Goal: Task Accomplishment & Management: Manage account settings

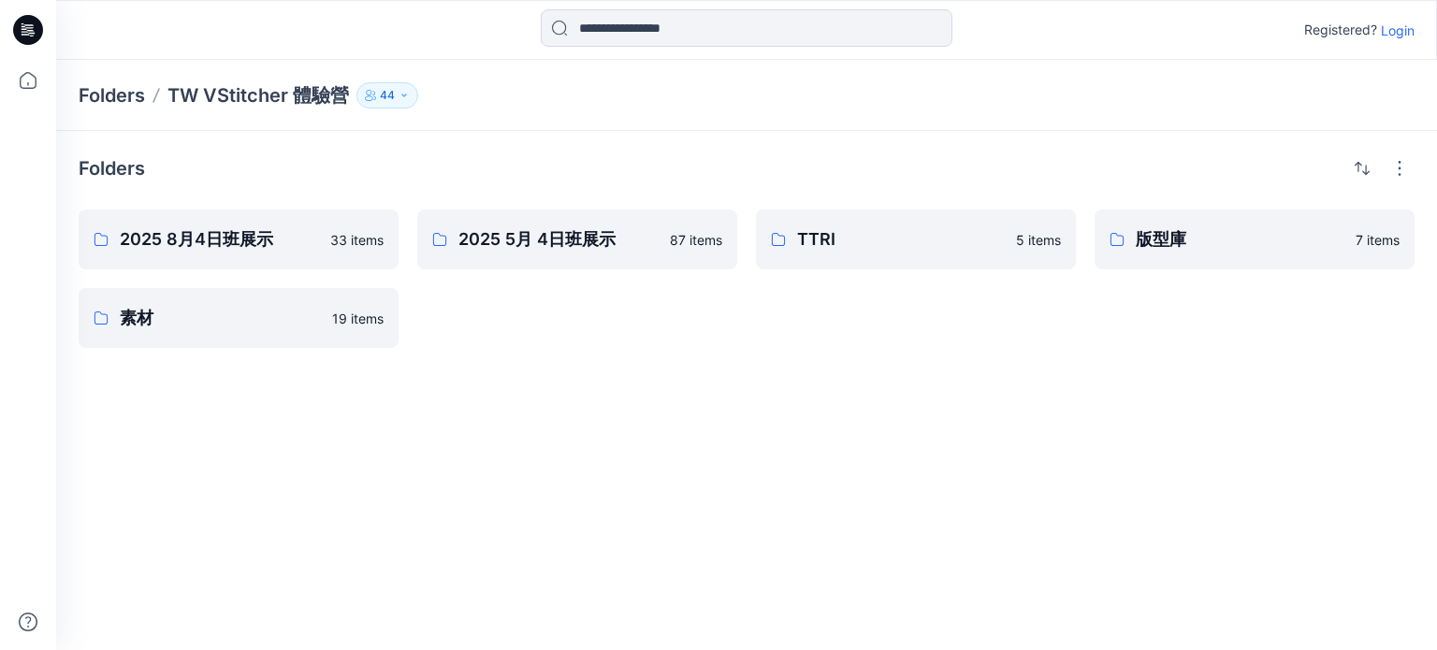
click at [449, 375] on div "Folders 2025 8月4日班展示 33 items 素材 19 items 2025 5月 4日班展示 87 items TTRI 5 items 版…" at bounding box center [746, 390] width 1381 height 519
click at [1405, 25] on p "Login" at bounding box center [1398, 31] width 34 height 20
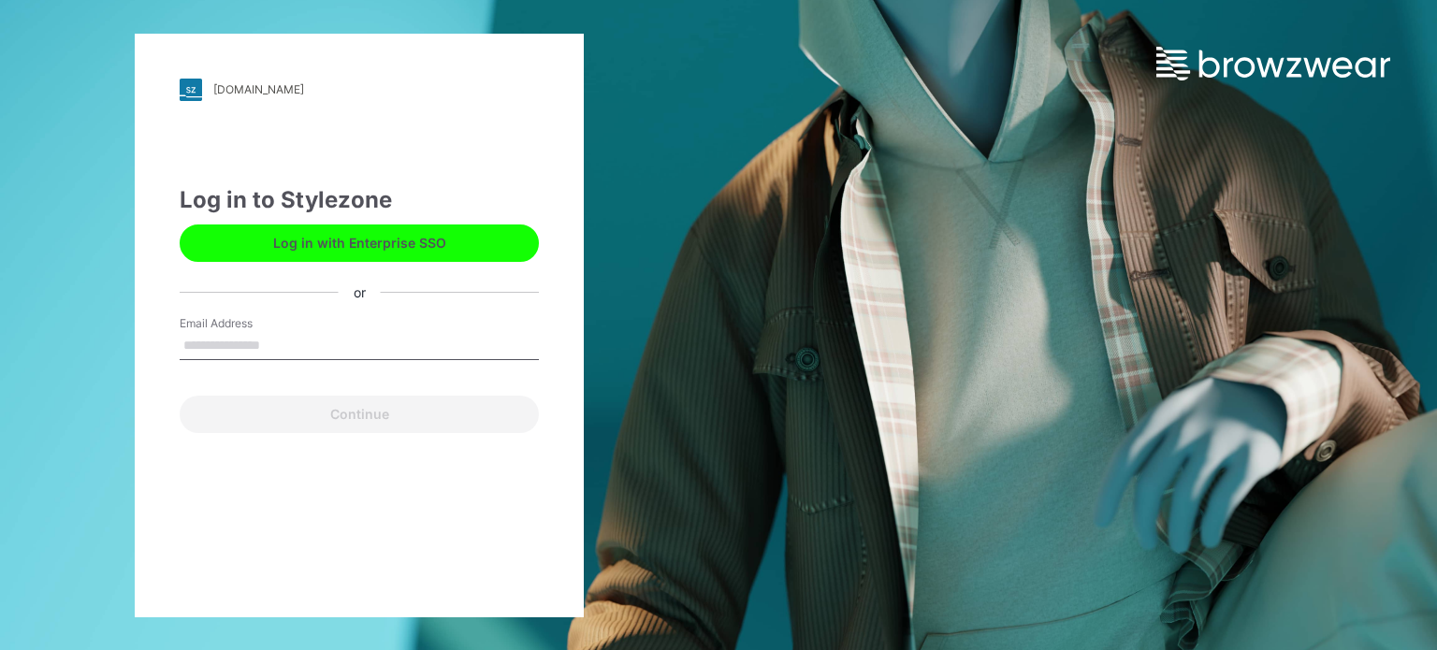
click at [317, 346] on input "Email Address" at bounding box center [359, 346] width 359 height 28
type input "**********"
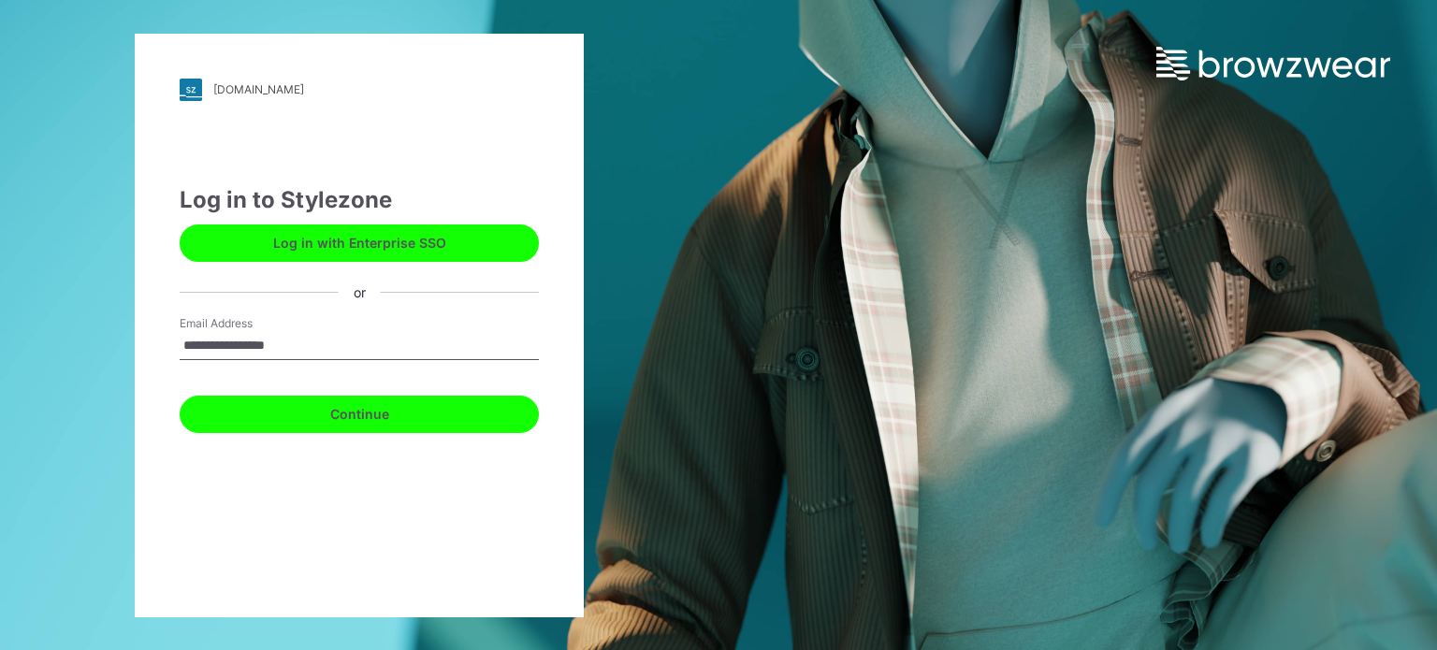
click at [303, 420] on button "Continue" at bounding box center [359, 414] width 359 height 37
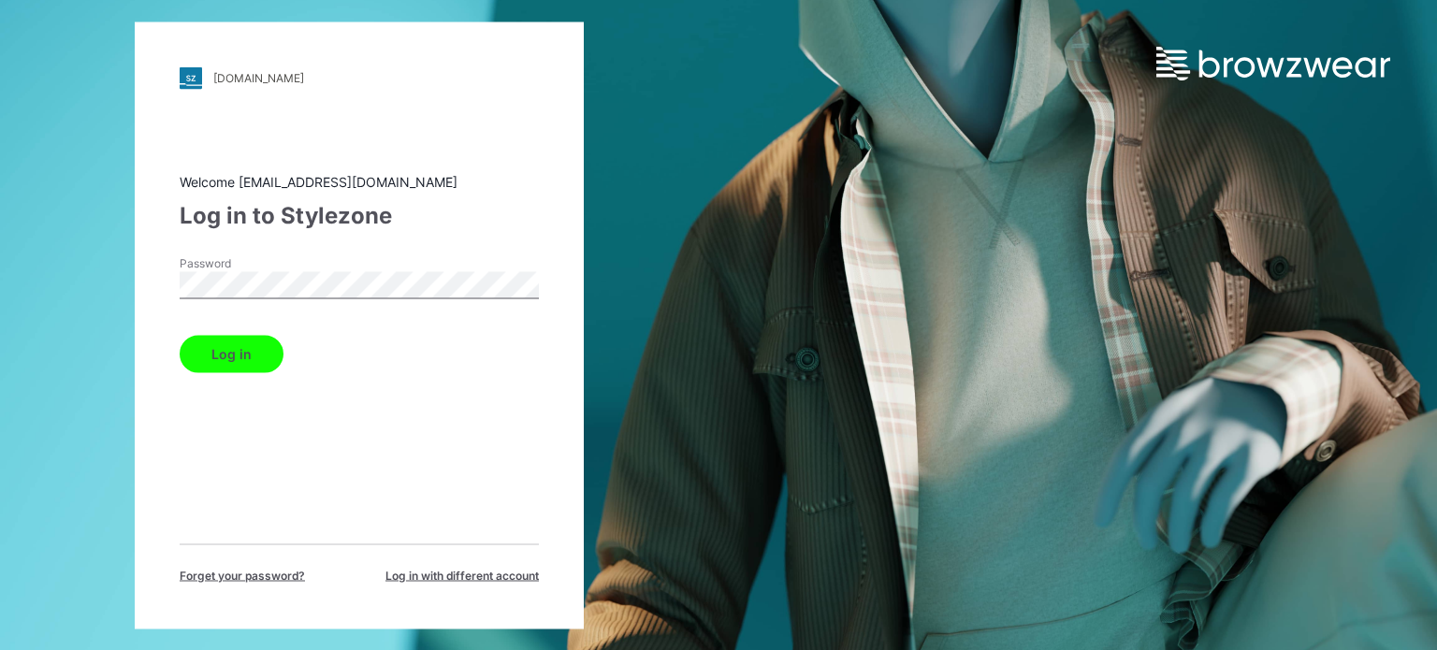
click at [265, 344] on button "Log in" at bounding box center [232, 353] width 104 height 37
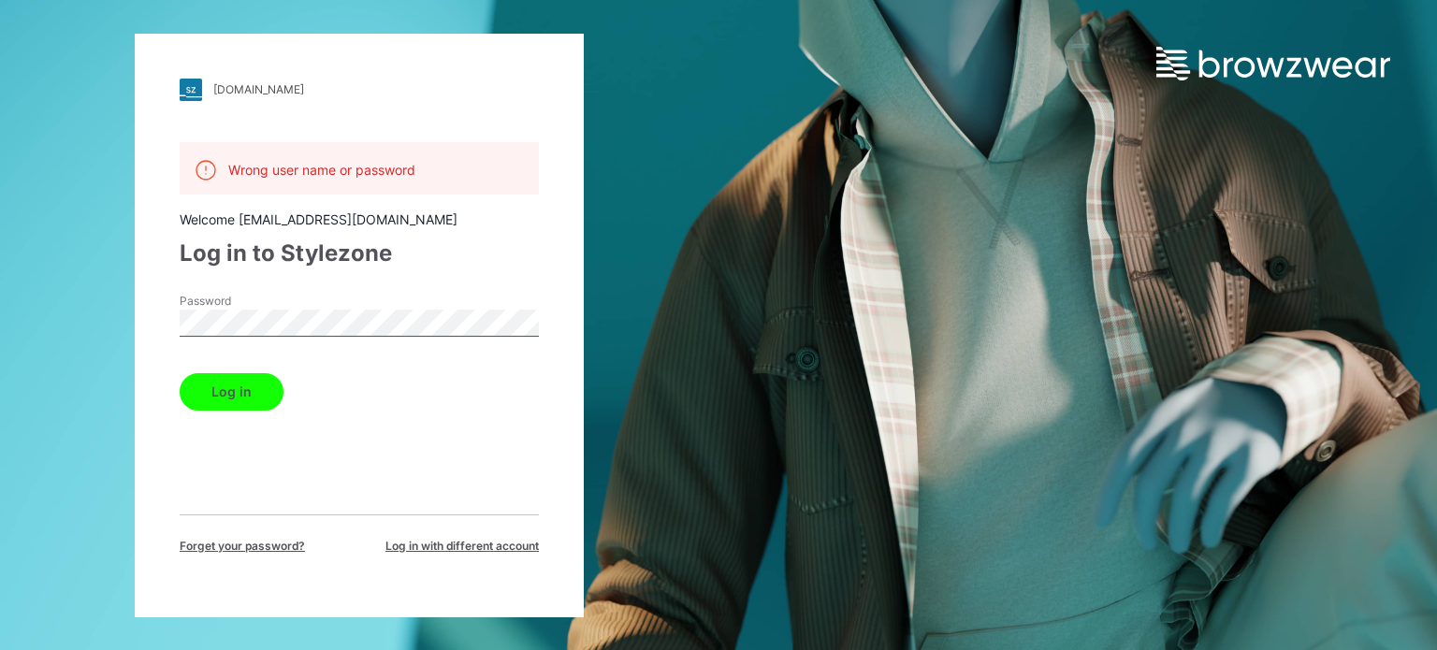
click at [216, 391] on button "Log in" at bounding box center [232, 391] width 104 height 37
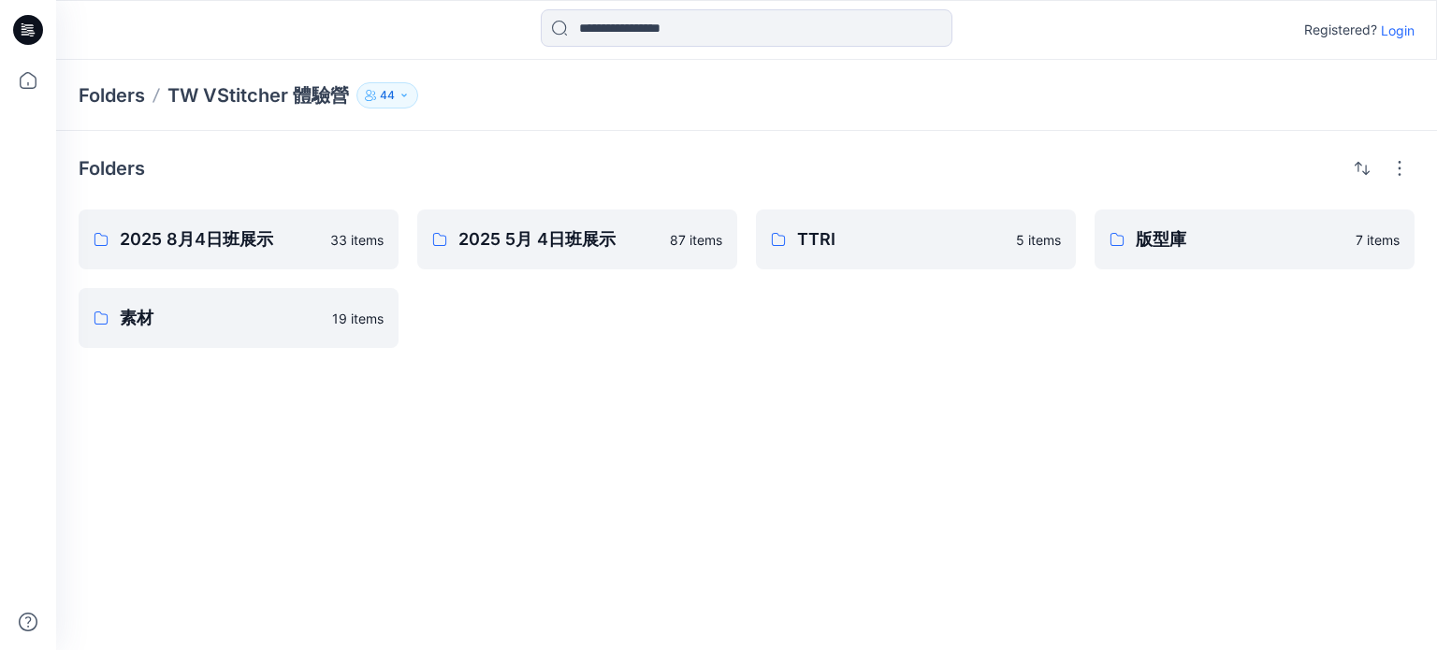
click at [403, 104] on button "44" at bounding box center [388, 95] width 62 height 26
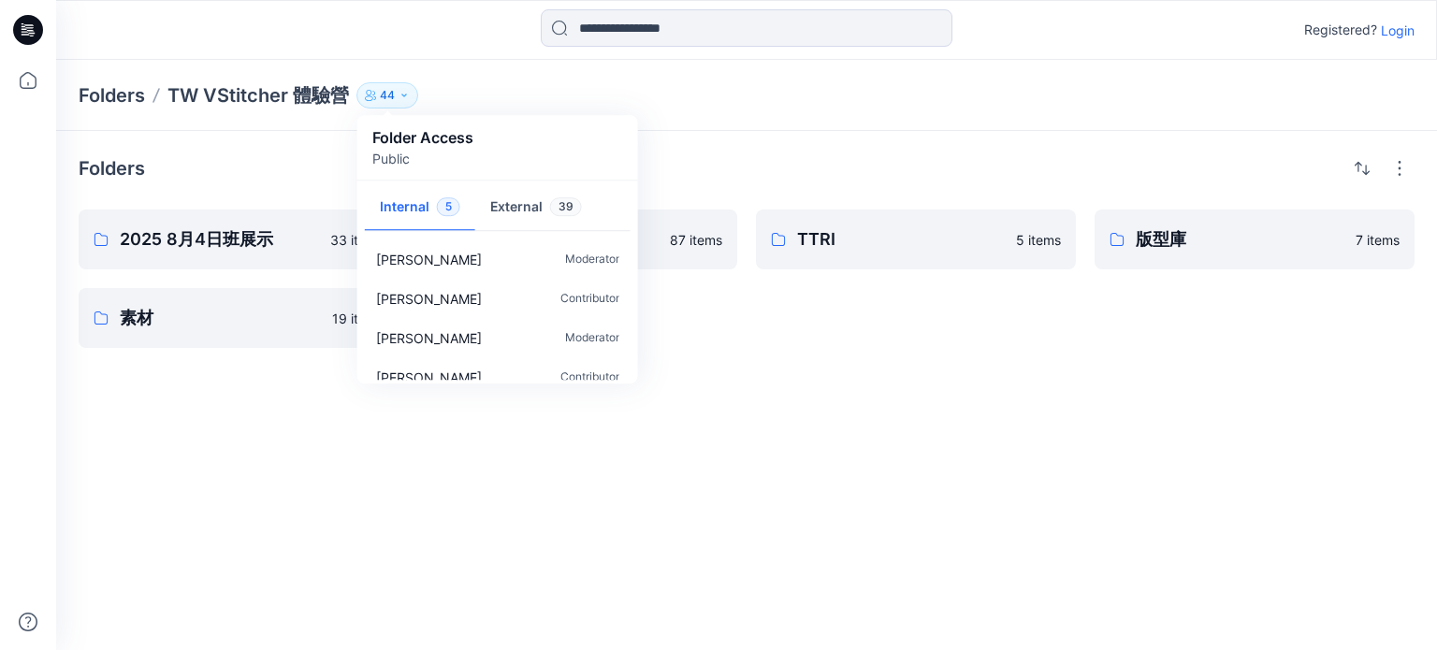
click at [679, 104] on div "Folders TW VStitcher 體驗營 44 Folder Access Public Internal 5 External 39 Ping Pi…" at bounding box center [674, 95] width 1190 height 26
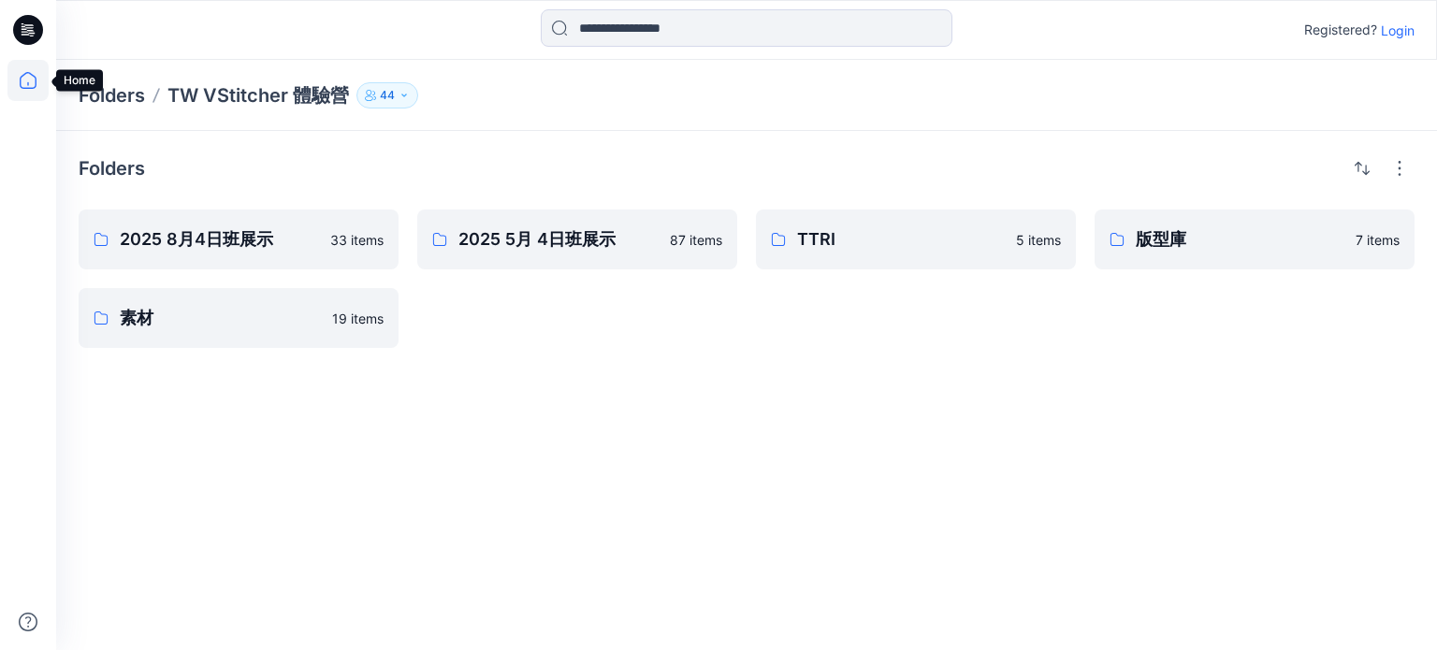
click at [33, 85] on icon at bounding box center [27, 80] width 41 height 41
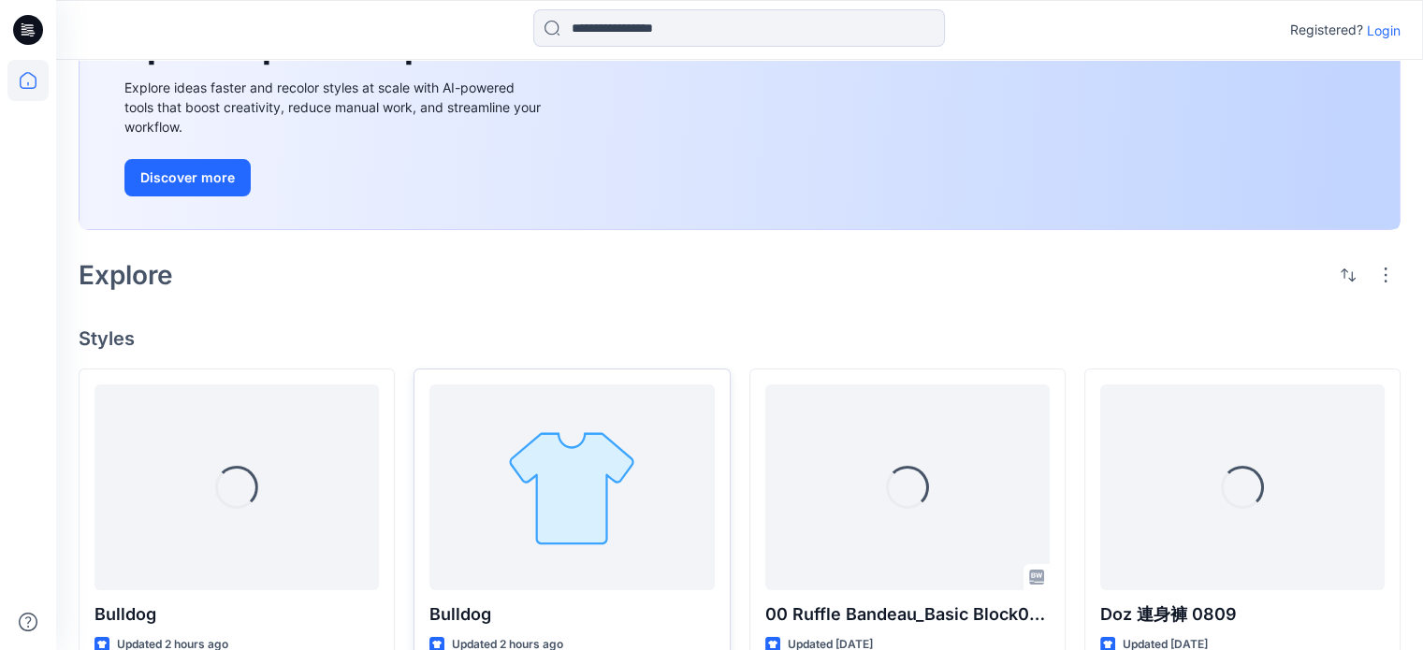
scroll to position [281, 0]
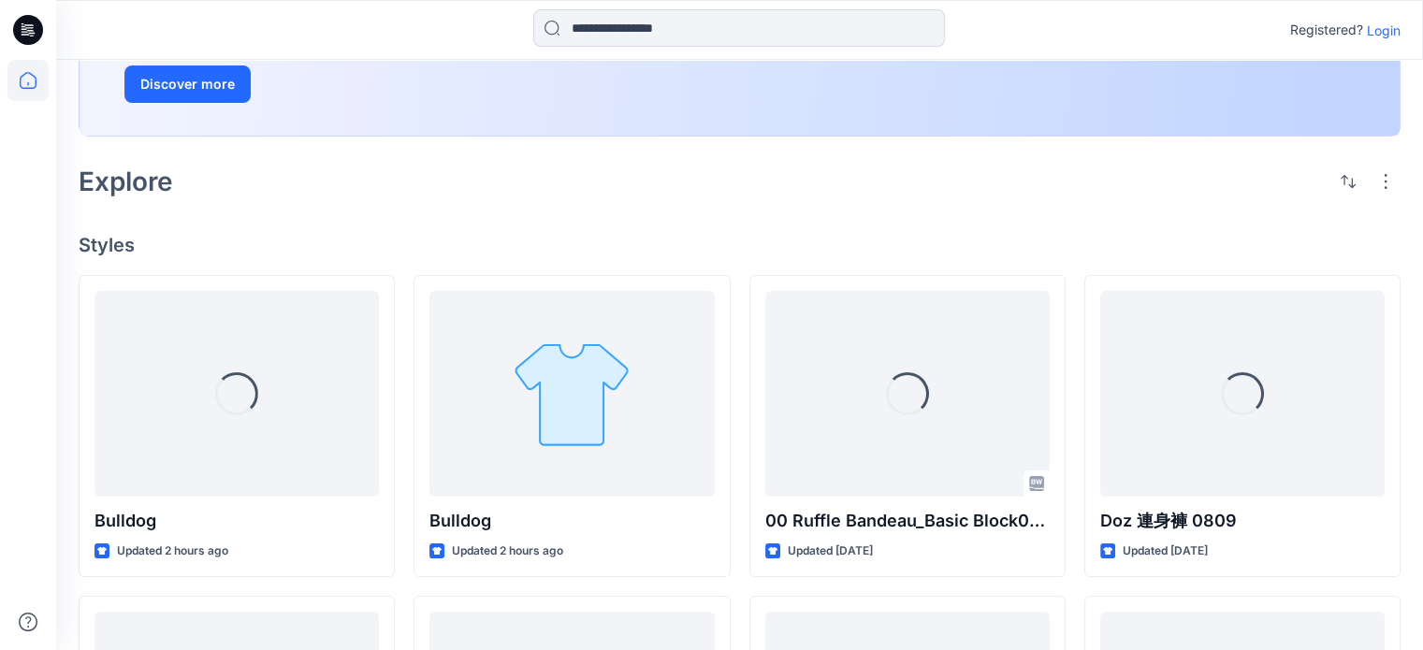
click at [1375, 34] on p "Login" at bounding box center [1384, 31] width 34 height 20
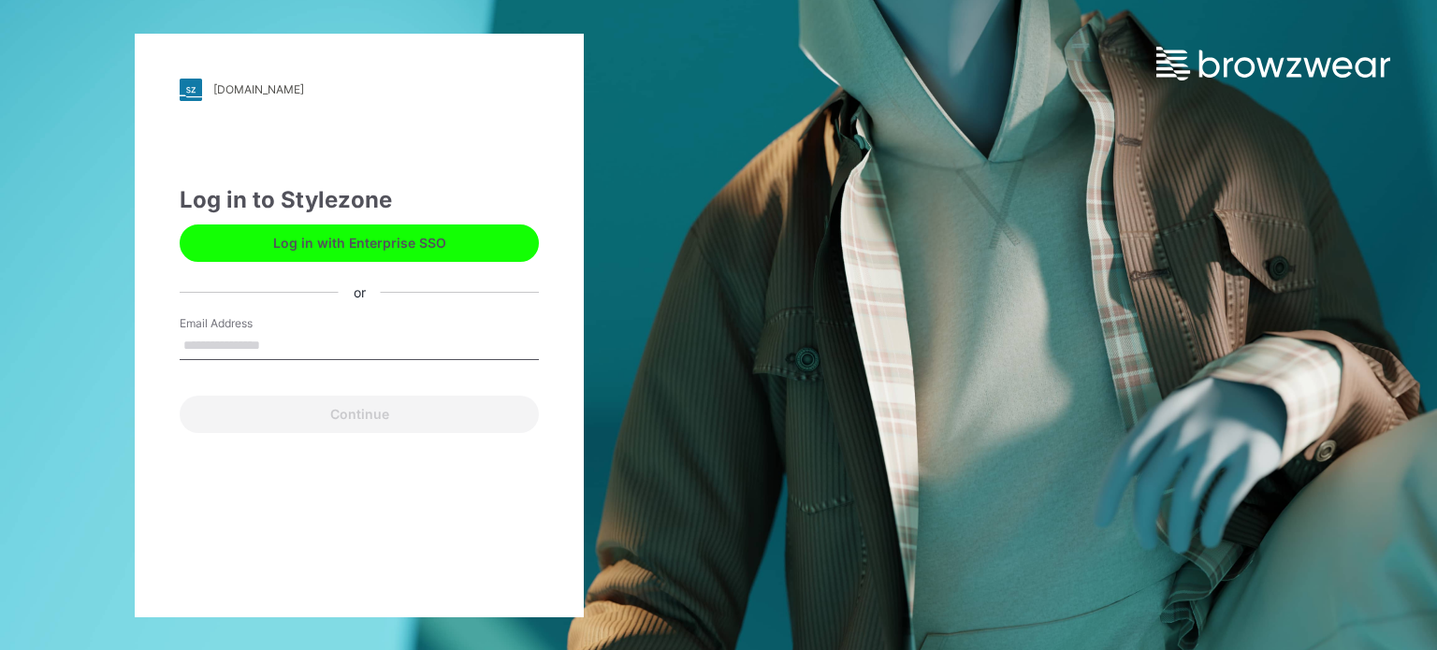
click at [291, 347] on input "Email Address" at bounding box center [359, 346] width 359 height 28
type input "**********"
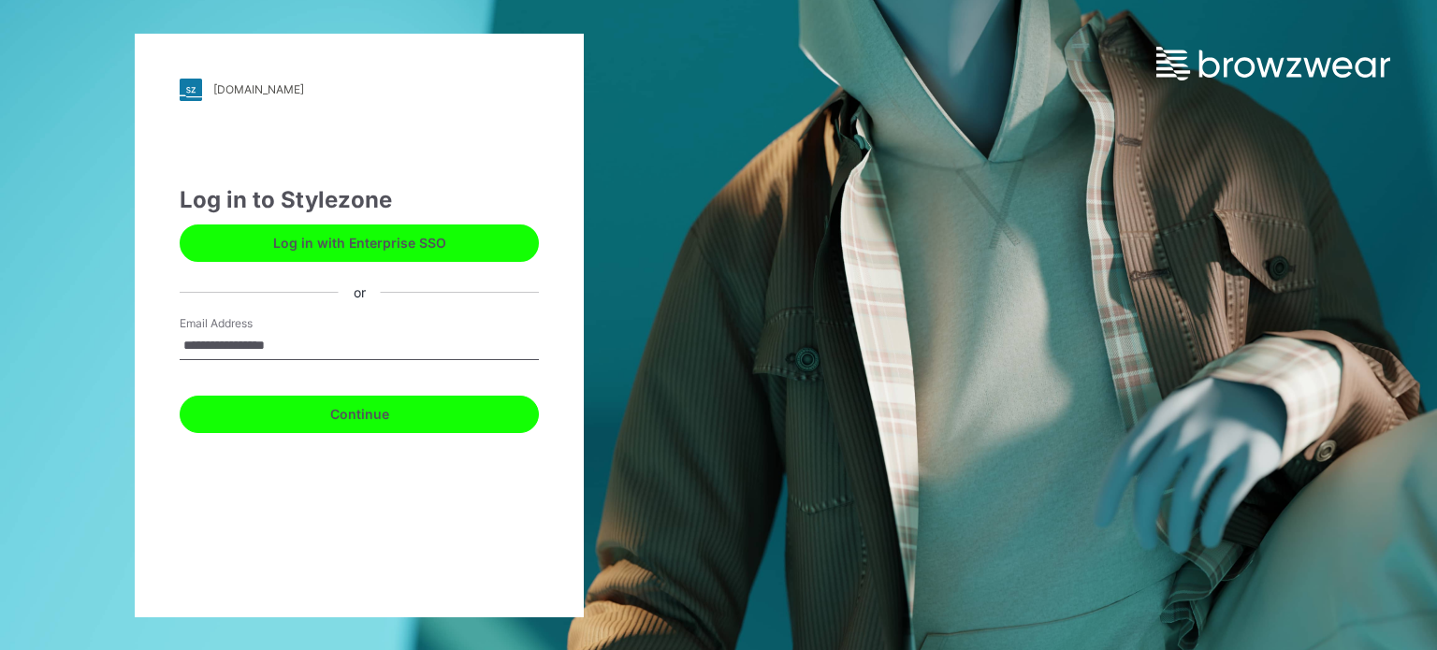
click at [307, 403] on button "Continue" at bounding box center [359, 414] width 359 height 37
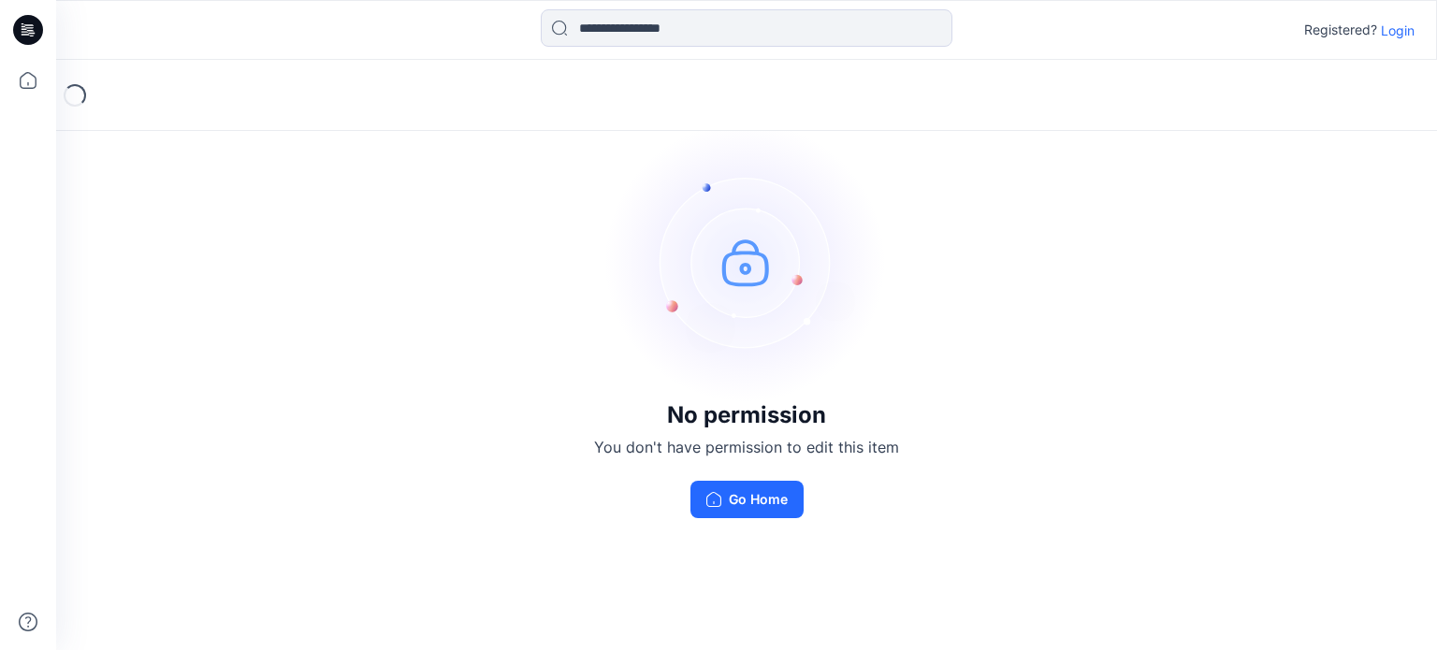
click at [1399, 22] on p "Login" at bounding box center [1398, 31] width 34 height 20
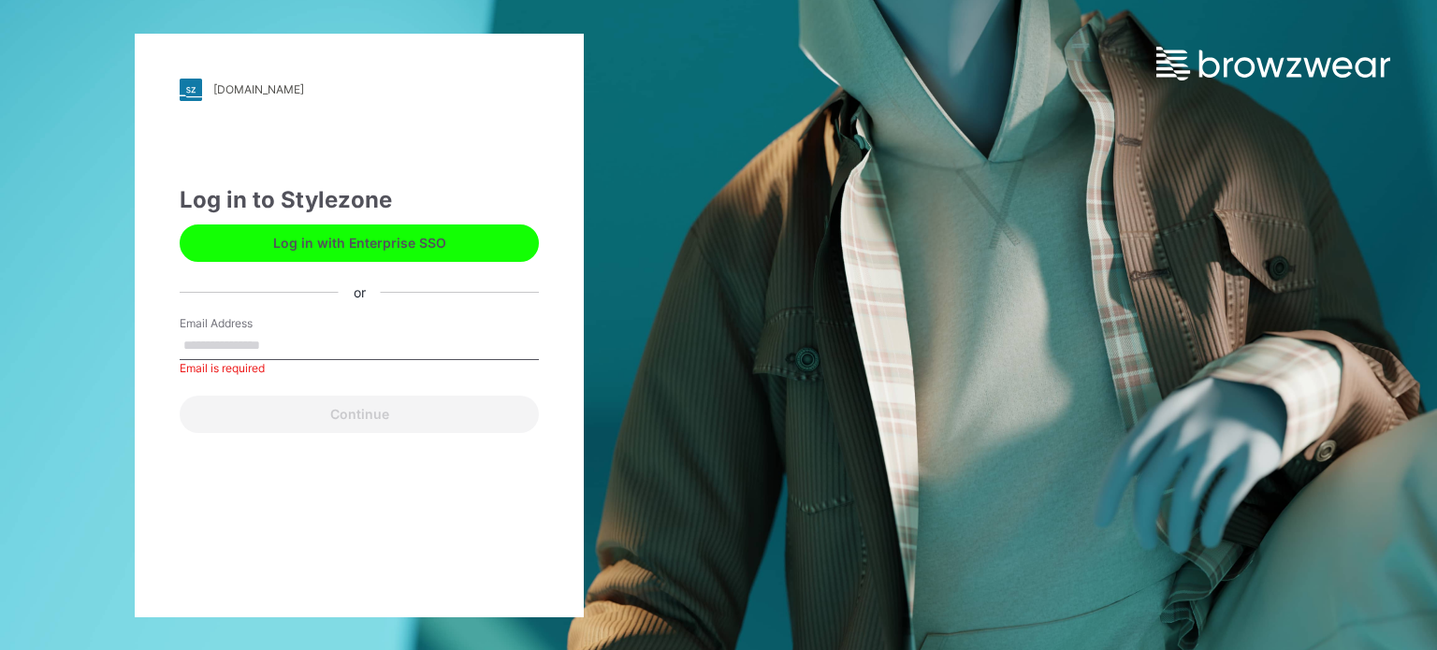
click at [349, 248] on button "Log in with Enterprise SSO" at bounding box center [359, 243] width 359 height 37
click at [213, 340] on input "Email Address" at bounding box center [359, 346] width 359 height 28
click at [264, 340] on input "Email Address" at bounding box center [359, 346] width 359 height 28
type input "**********"
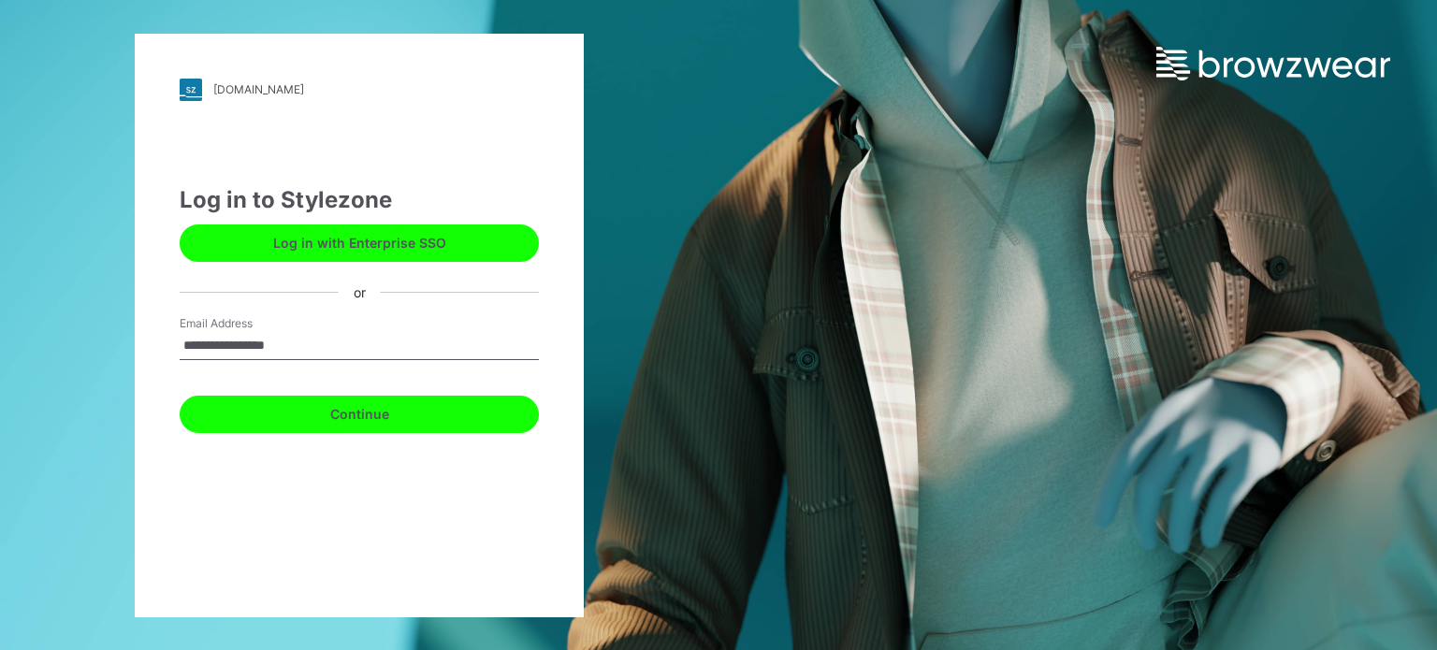
click at [353, 431] on button "Continue" at bounding box center [359, 414] width 359 height 37
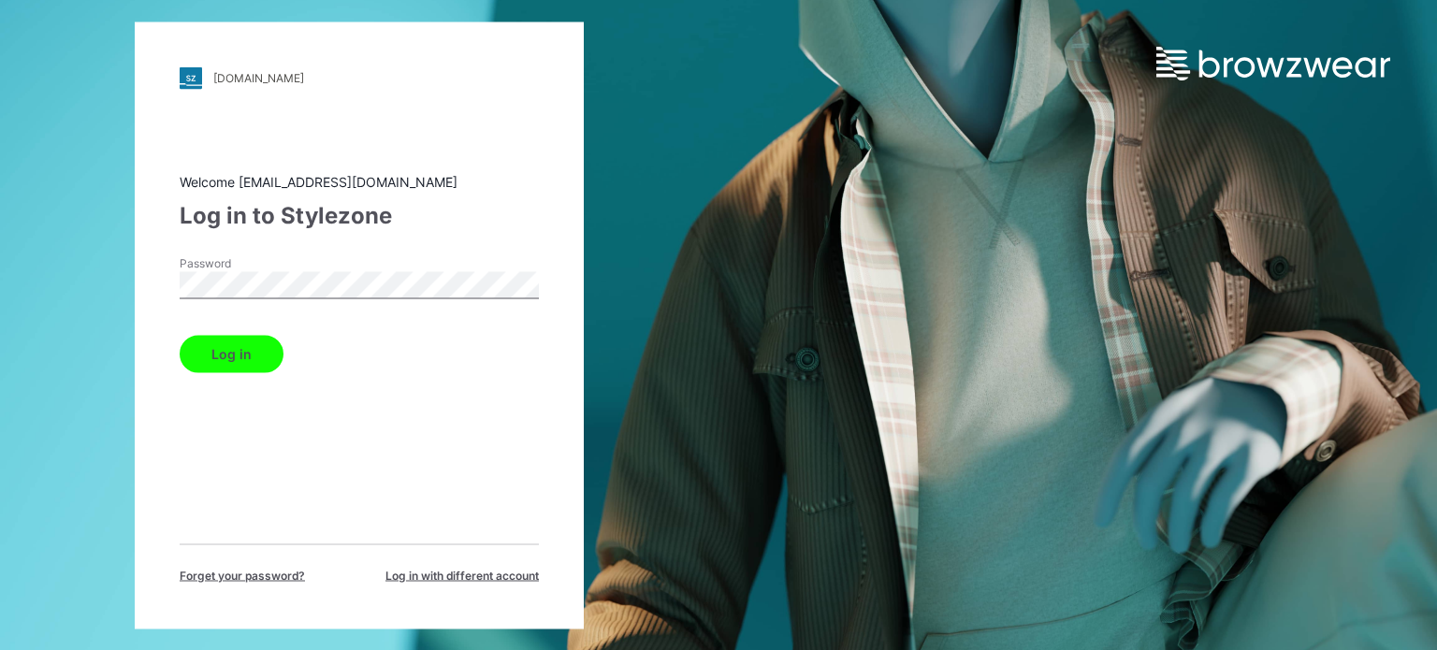
click at [227, 362] on button "Log in" at bounding box center [232, 353] width 104 height 37
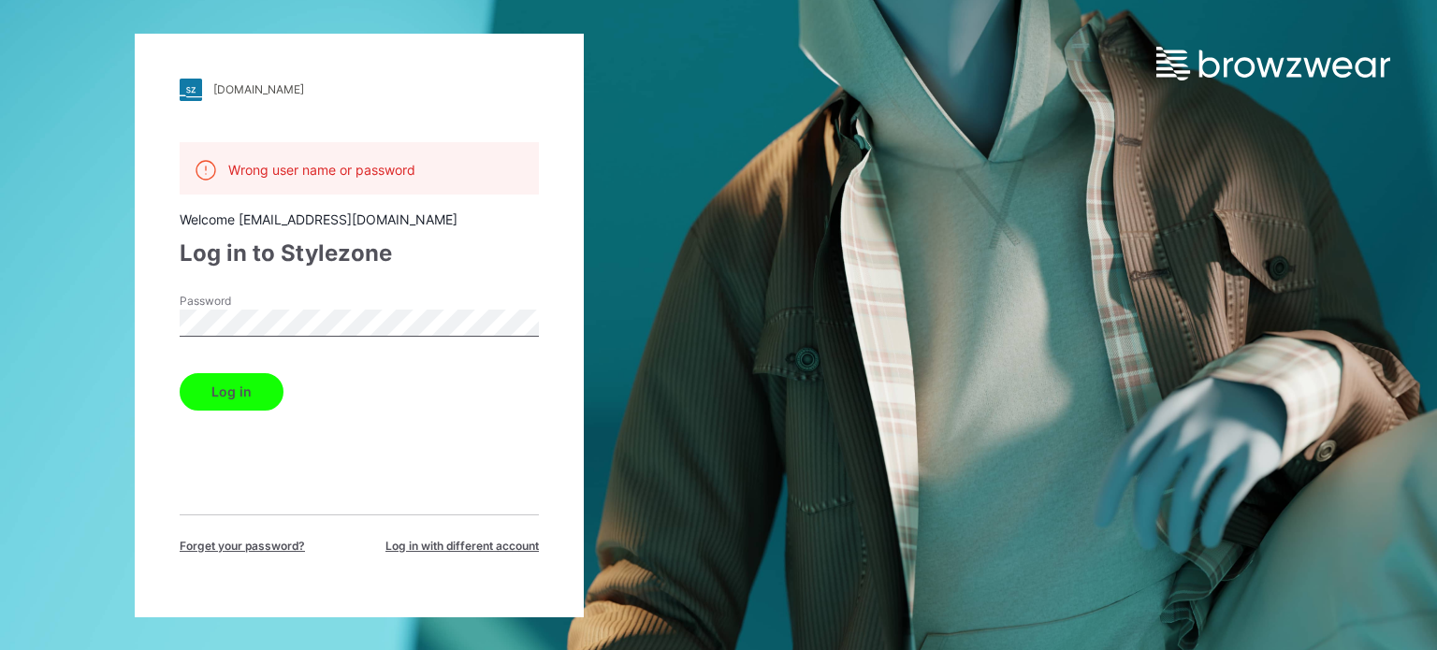
click at [239, 397] on button "Log in" at bounding box center [232, 391] width 104 height 37
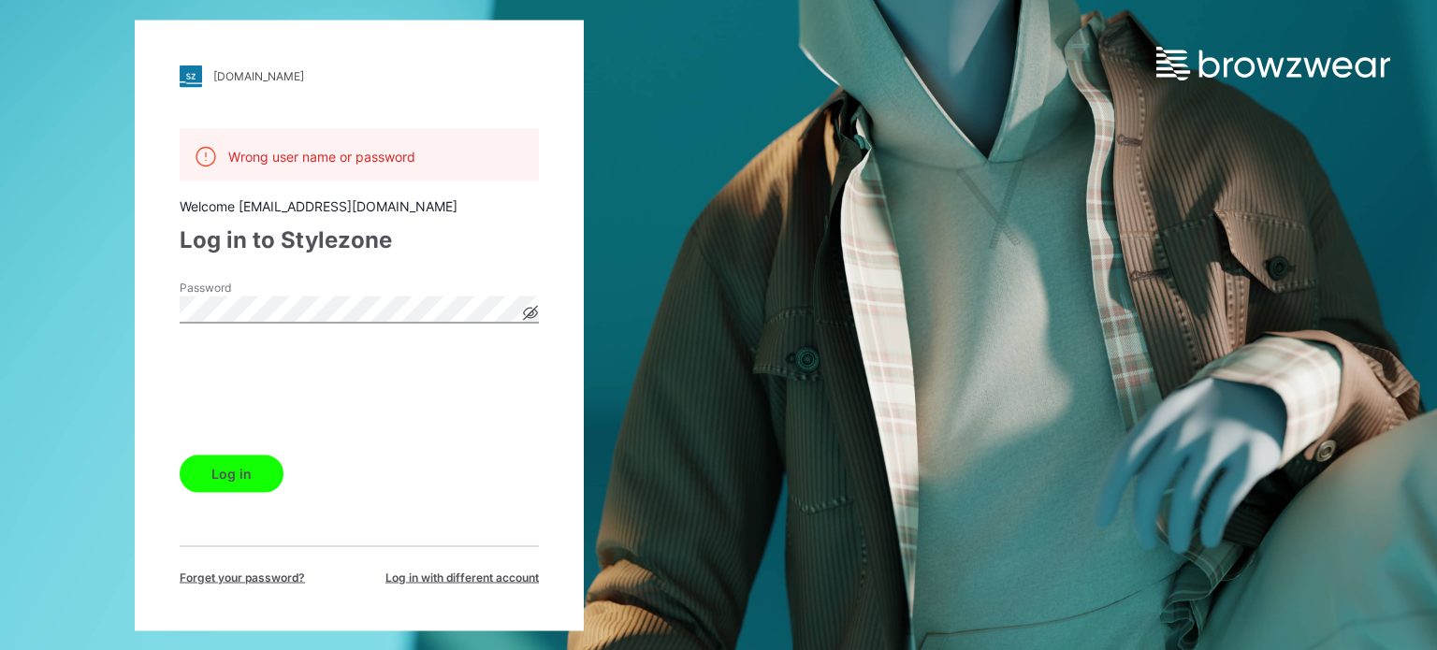
click at [220, 462] on button "Log in" at bounding box center [232, 473] width 104 height 37
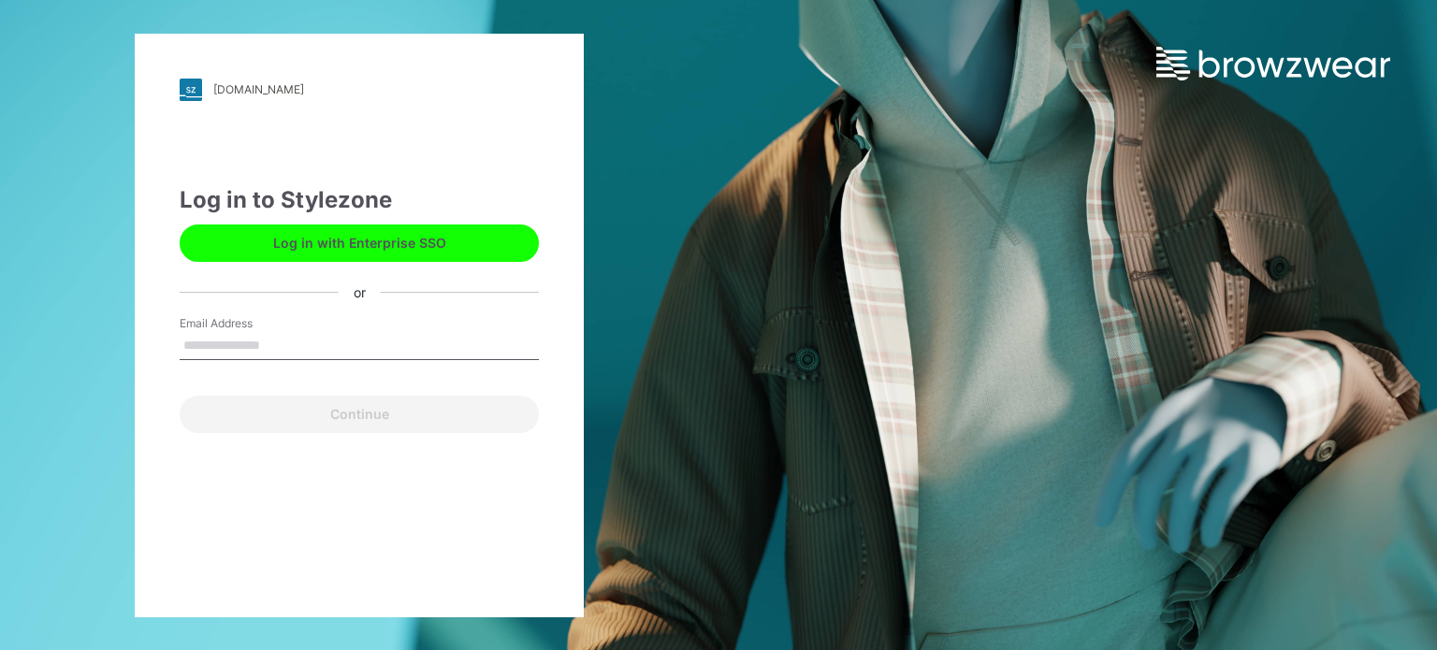
click at [310, 341] on input "Email Address" at bounding box center [359, 346] width 359 height 28
type input "**********"
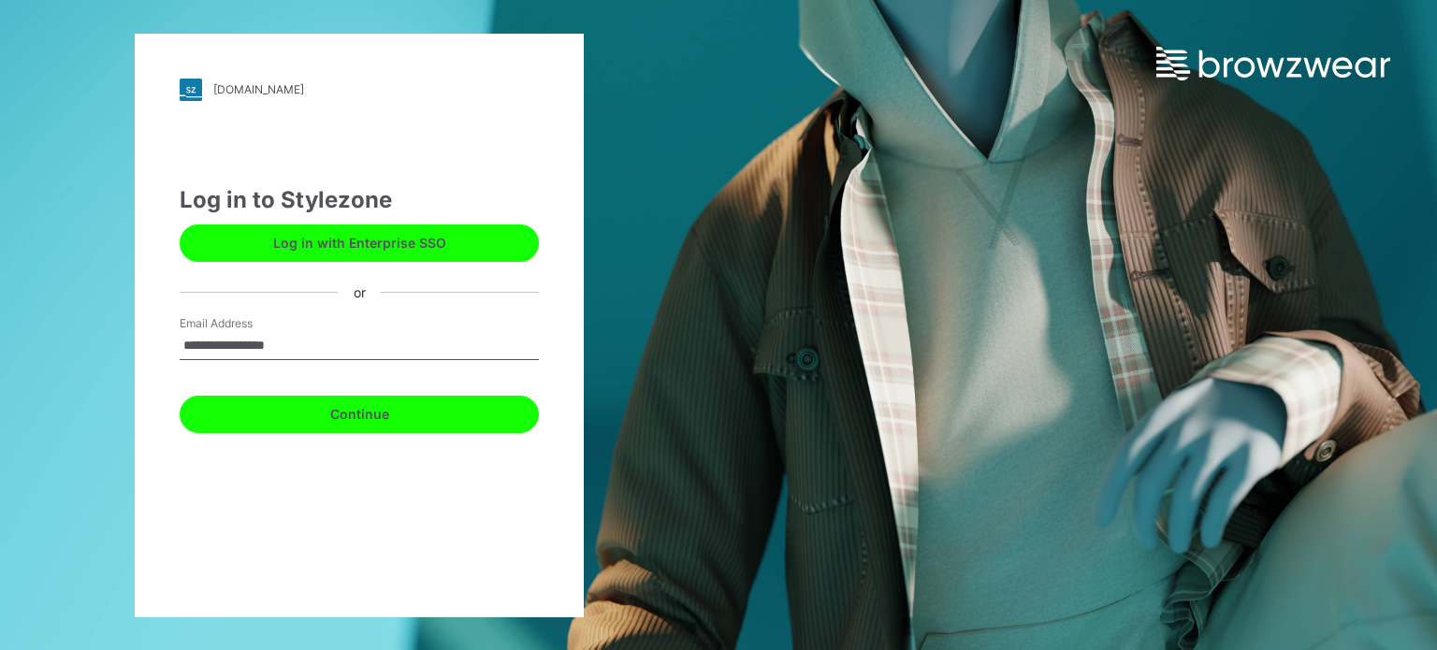
click at [358, 411] on button "Continue" at bounding box center [359, 414] width 359 height 37
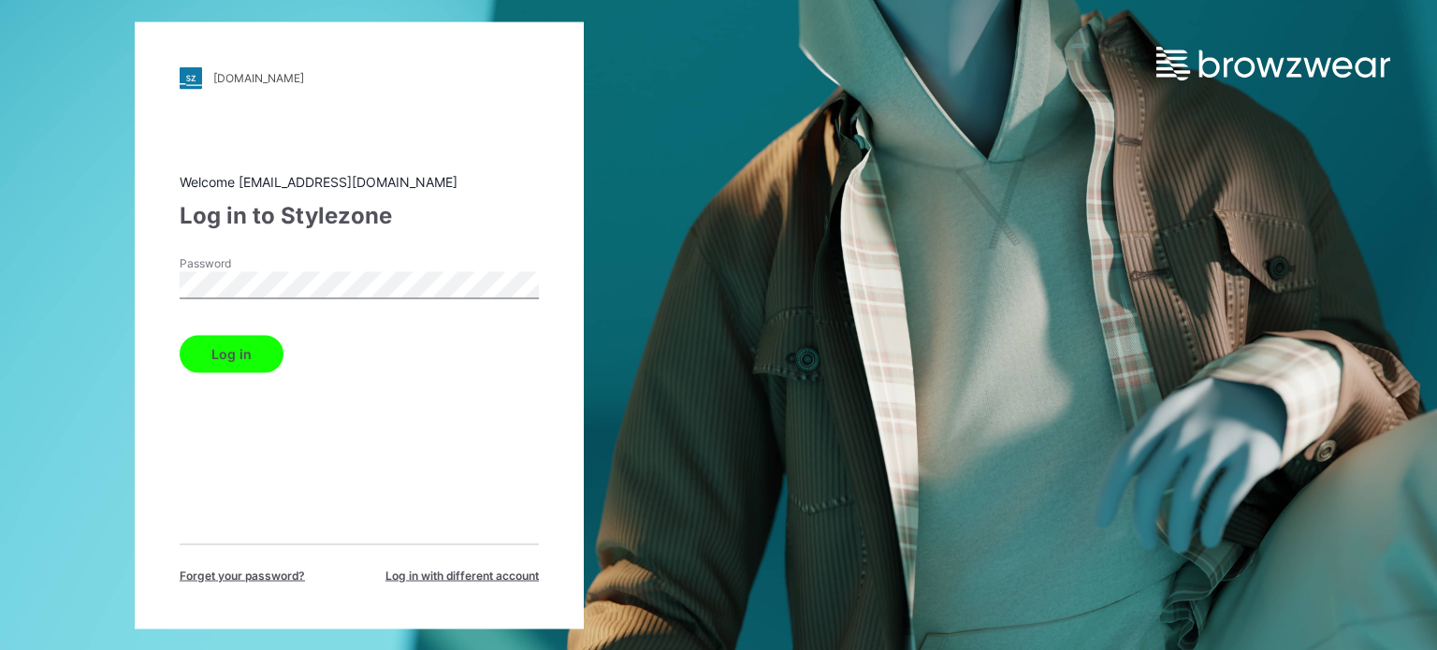
click at [200, 363] on button "Log in" at bounding box center [232, 353] width 104 height 37
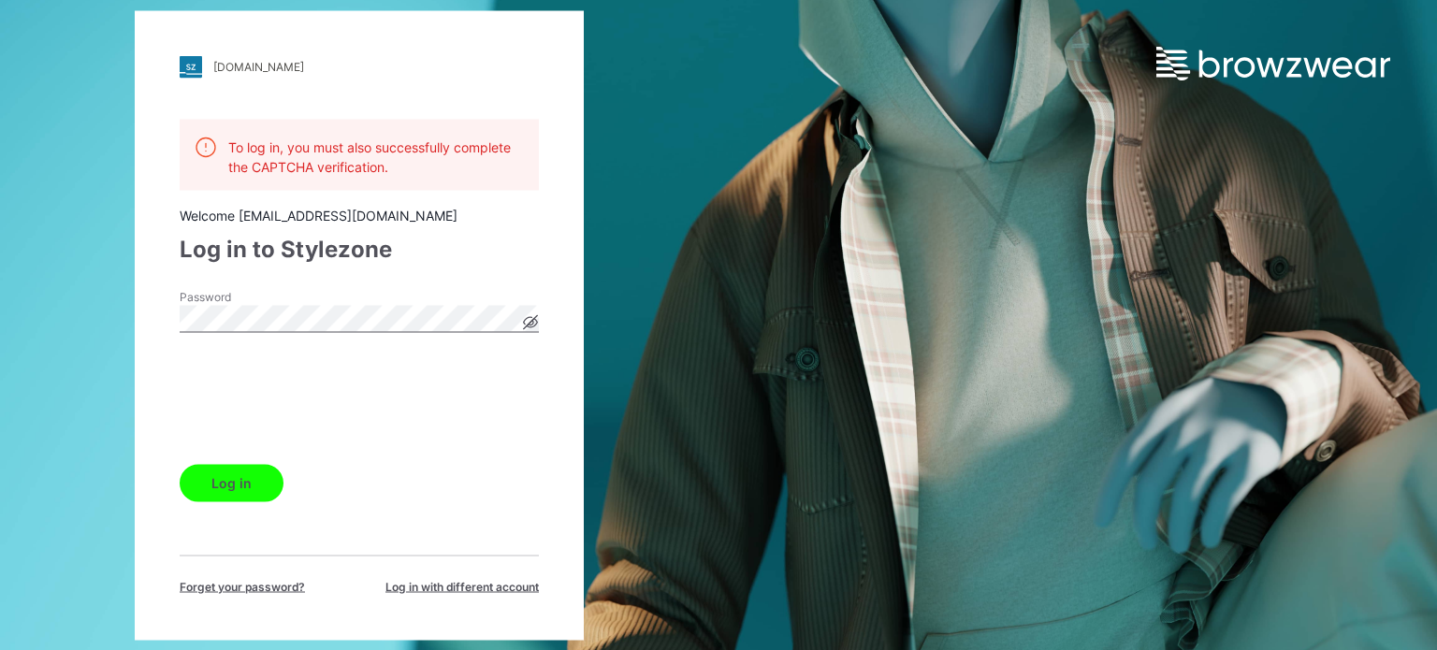
click at [529, 328] on div "Password" at bounding box center [359, 316] width 359 height 56
click at [90, 345] on div "friends.stylezone.com Loading... To log in, you must also successfully complete…" at bounding box center [359, 325] width 719 height 650
click at [233, 482] on button "Log in" at bounding box center [232, 482] width 104 height 37
click at [253, 487] on button "Log in" at bounding box center [232, 482] width 104 height 37
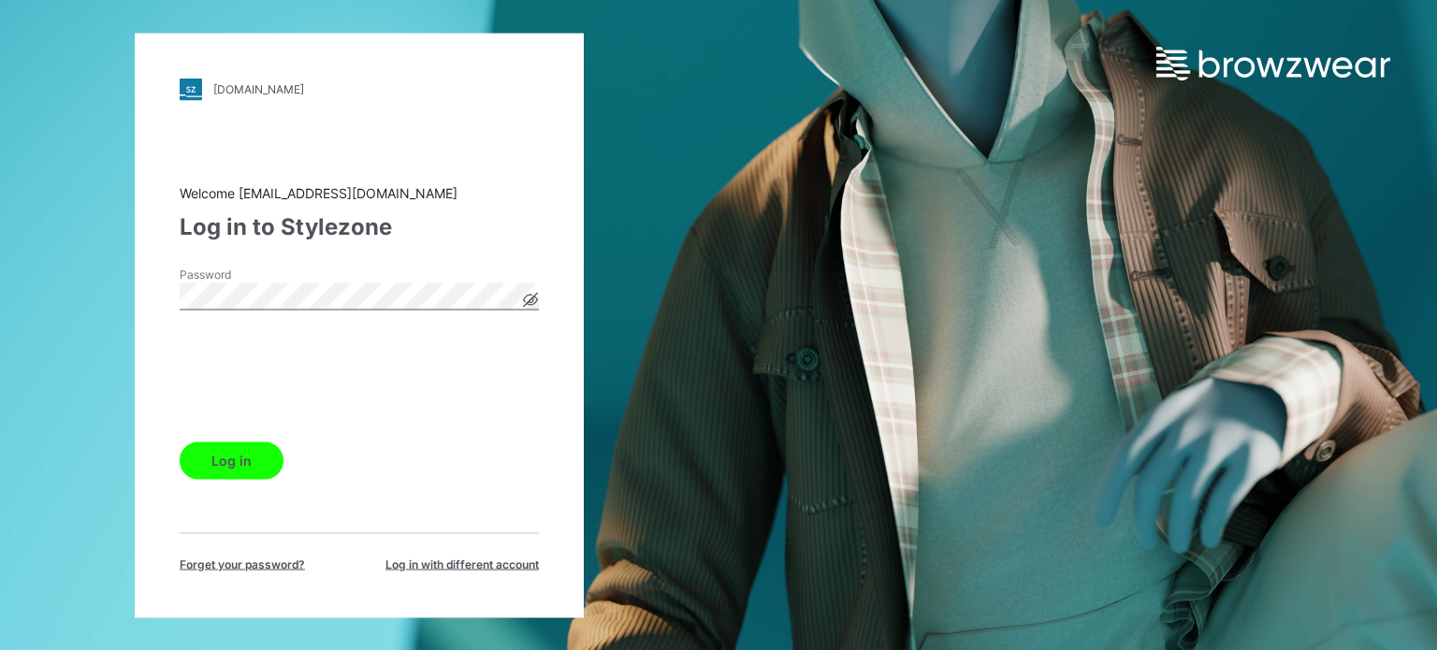
click at [245, 467] on button "Log in" at bounding box center [232, 460] width 104 height 37
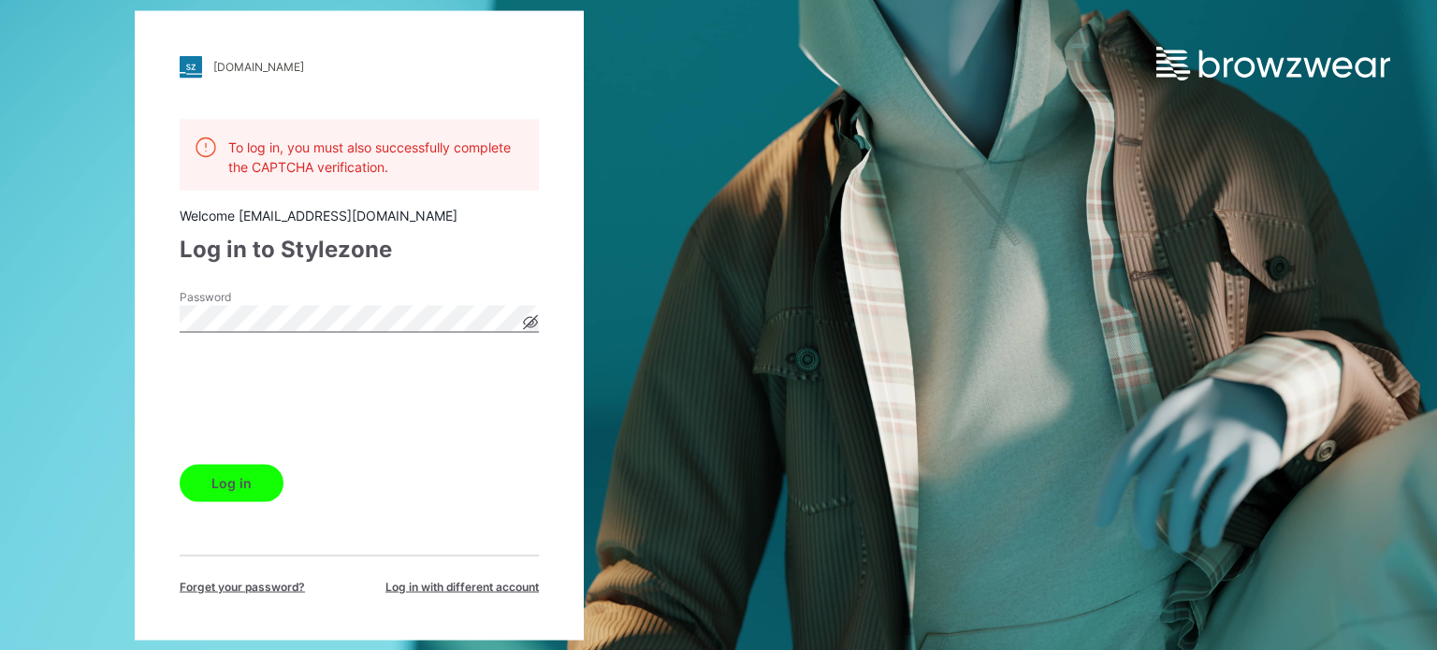
click at [531, 325] on icon at bounding box center [531, 322] width 5 height 5
click at [127, 322] on div "friends.stylezone.com Loading... To log in, you must also successfully complete…" at bounding box center [359, 325] width 719 height 650
drag, startPoint x: 314, startPoint y: 491, endPoint x: 281, endPoint y: 489, distance: 33.7
click at [313, 489] on div "Log in" at bounding box center [359, 479] width 359 height 45
click at [229, 486] on button "Log in" at bounding box center [232, 482] width 104 height 37
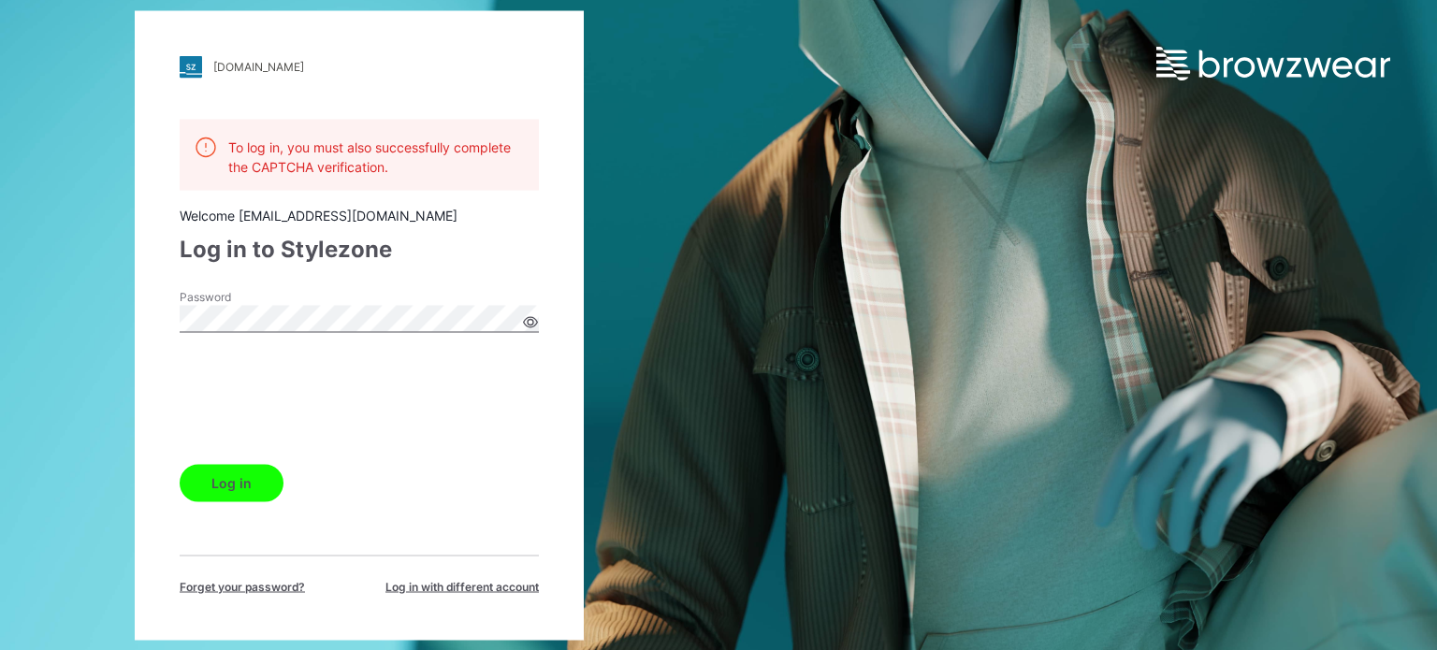
click at [166, 321] on div "friends.stylezone.com Loading... To log in, you must also successfully complete…" at bounding box center [359, 325] width 449 height 630
click at [165, 328] on div "friends.stylezone.com Loading... To log in, you must also successfully complete…" at bounding box center [359, 325] width 449 height 630
click at [260, 484] on button "Log in" at bounding box center [232, 482] width 104 height 37
click at [168, 326] on div "friends.stylezone.com Loading... To log in, you must also successfully complete…" at bounding box center [359, 325] width 449 height 630
click at [524, 320] on icon at bounding box center [530, 321] width 15 height 15
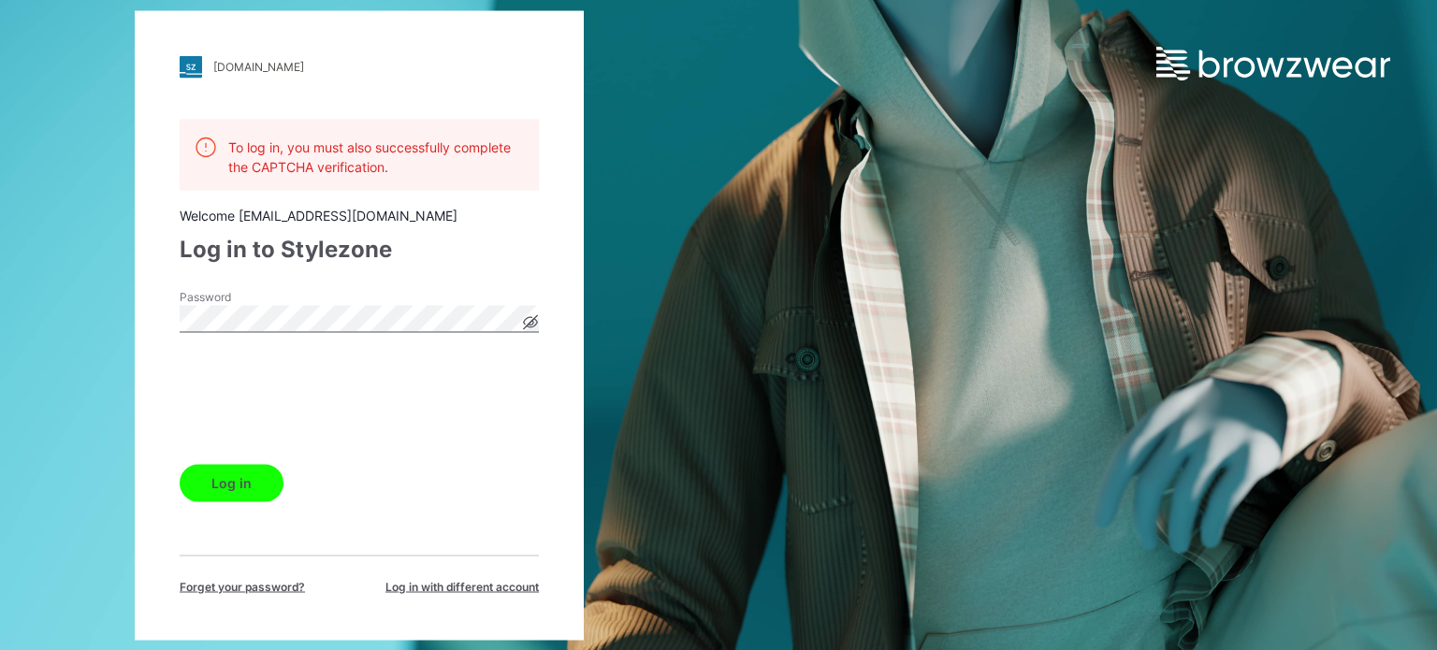
click at [257, 479] on button "Log in" at bounding box center [232, 482] width 104 height 37
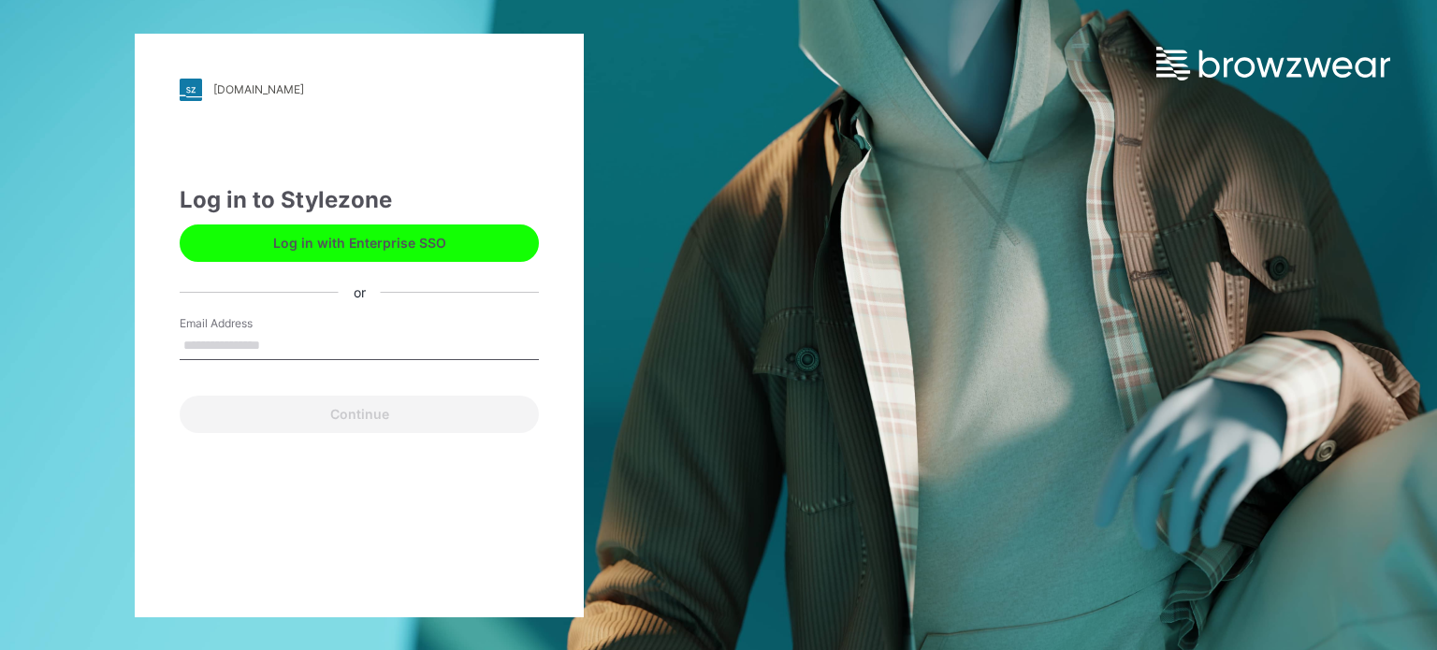
click at [210, 351] on input "Email Address" at bounding box center [359, 346] width 359 height 28
type input "**********"
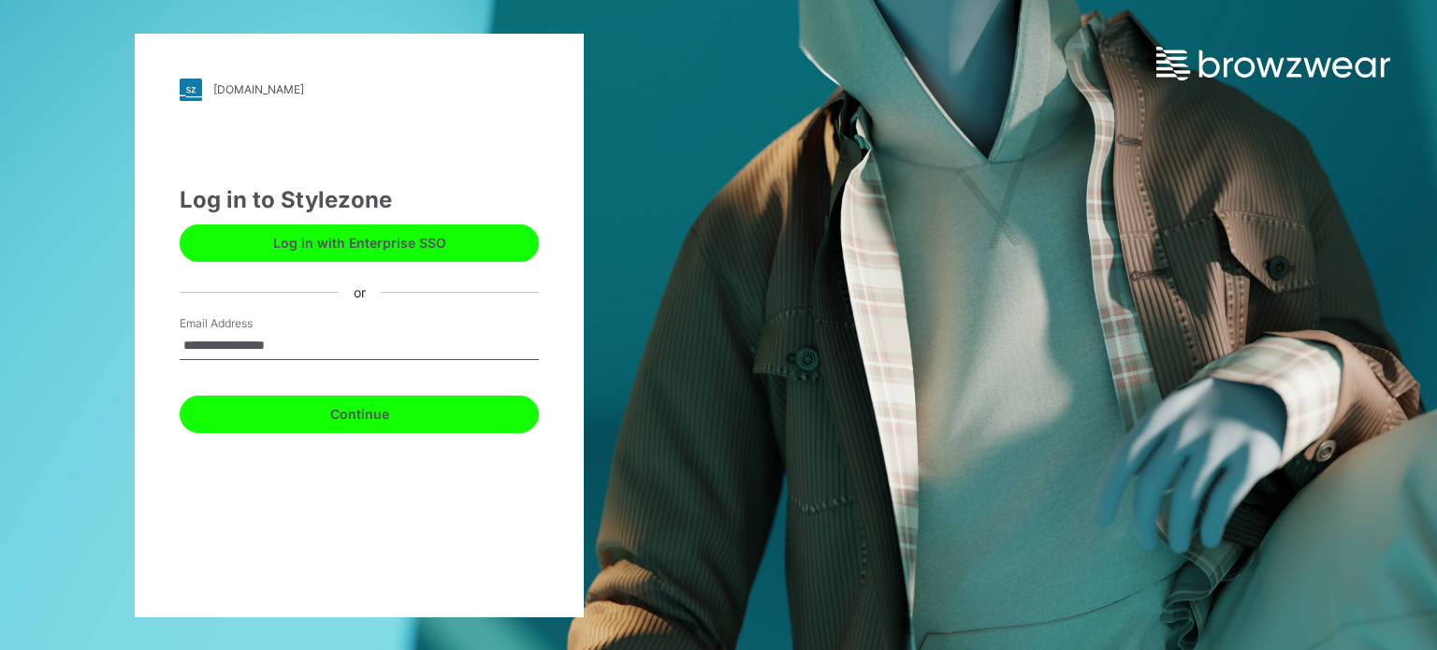
click at [369, 415] on button "Continue" at bounding box center [359, 414] width 359 height 37
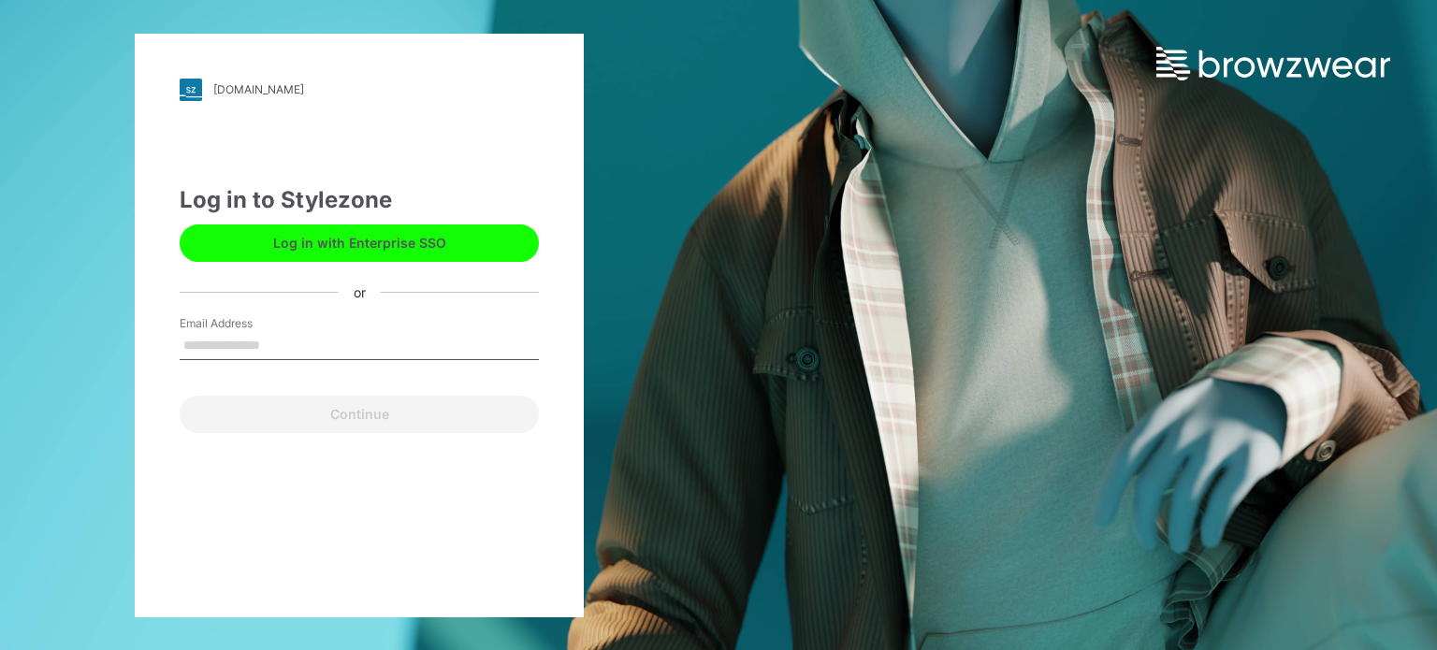
click at [273, 347] on input "Email Address" at bounding box center [359, 346] width 359 height 28
type input "**********"
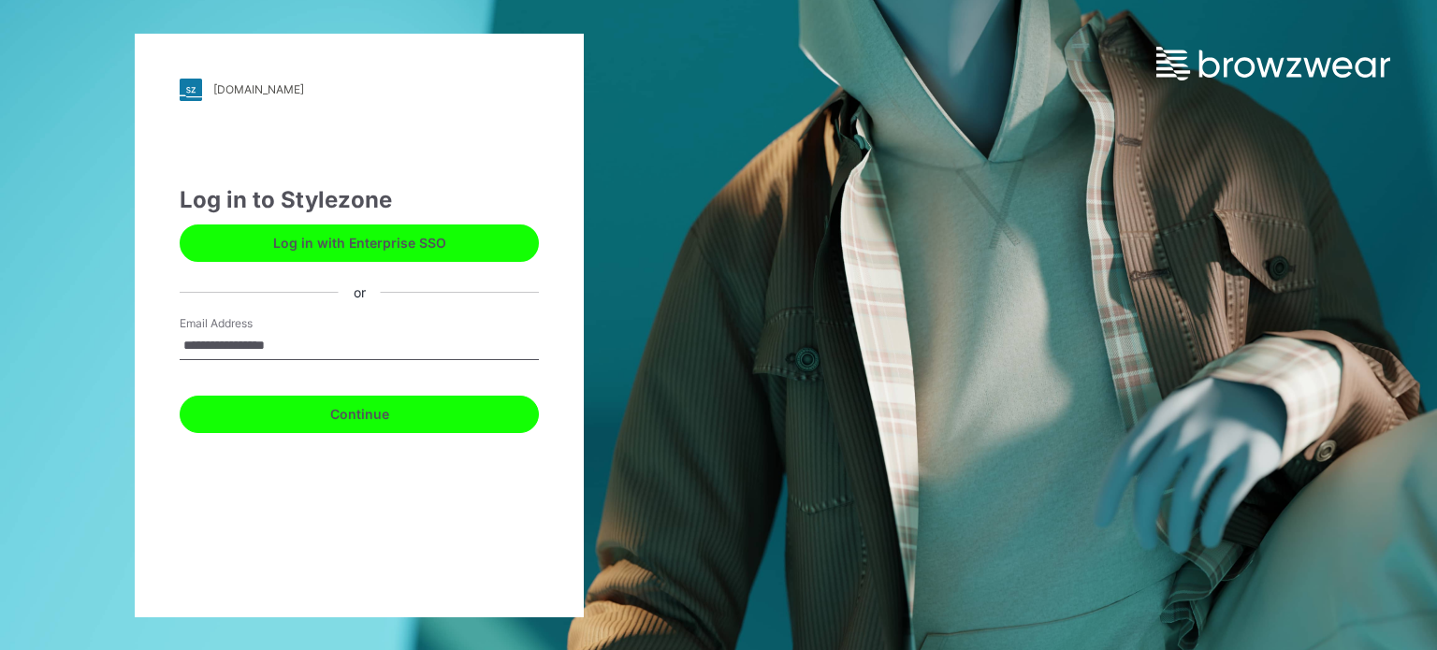
click at [312, 429] on button "Continue" at bounding box center [359, 414] width 359 height 37
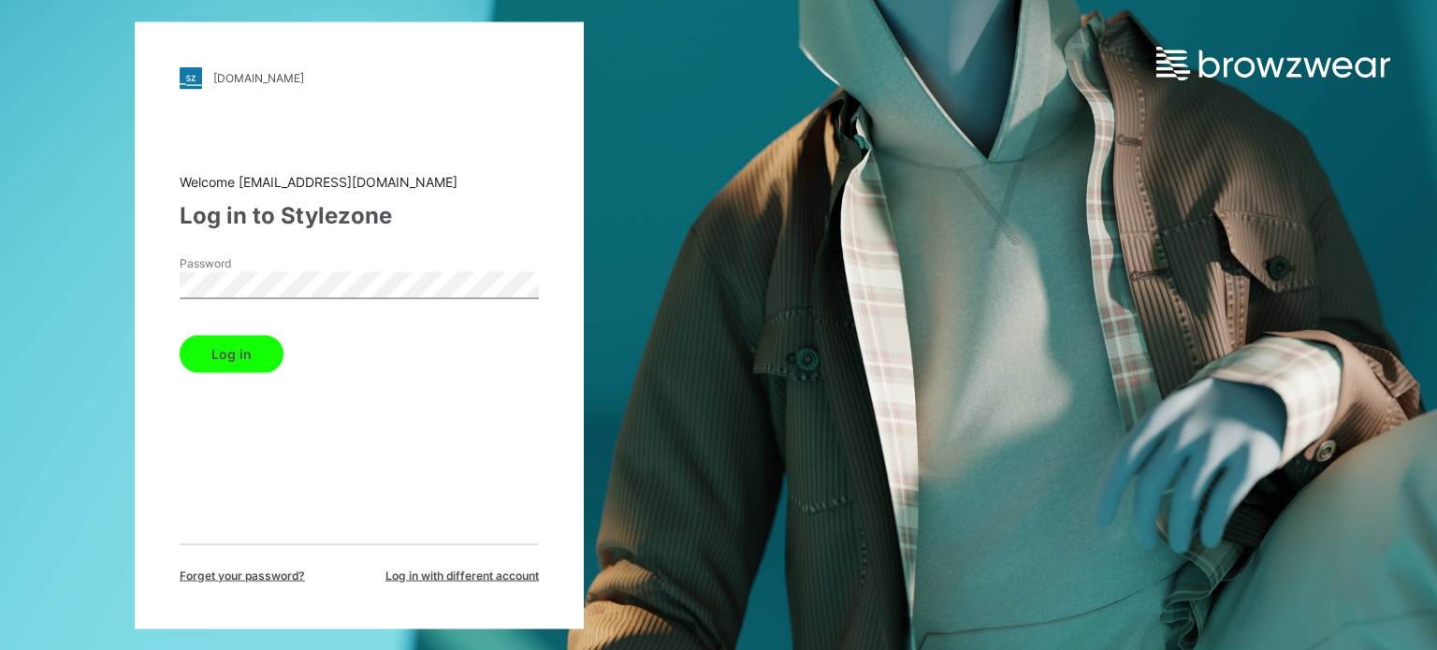
click at [262, 351] on button "Log in" at bounding box center [232, 353] width 104 height 37
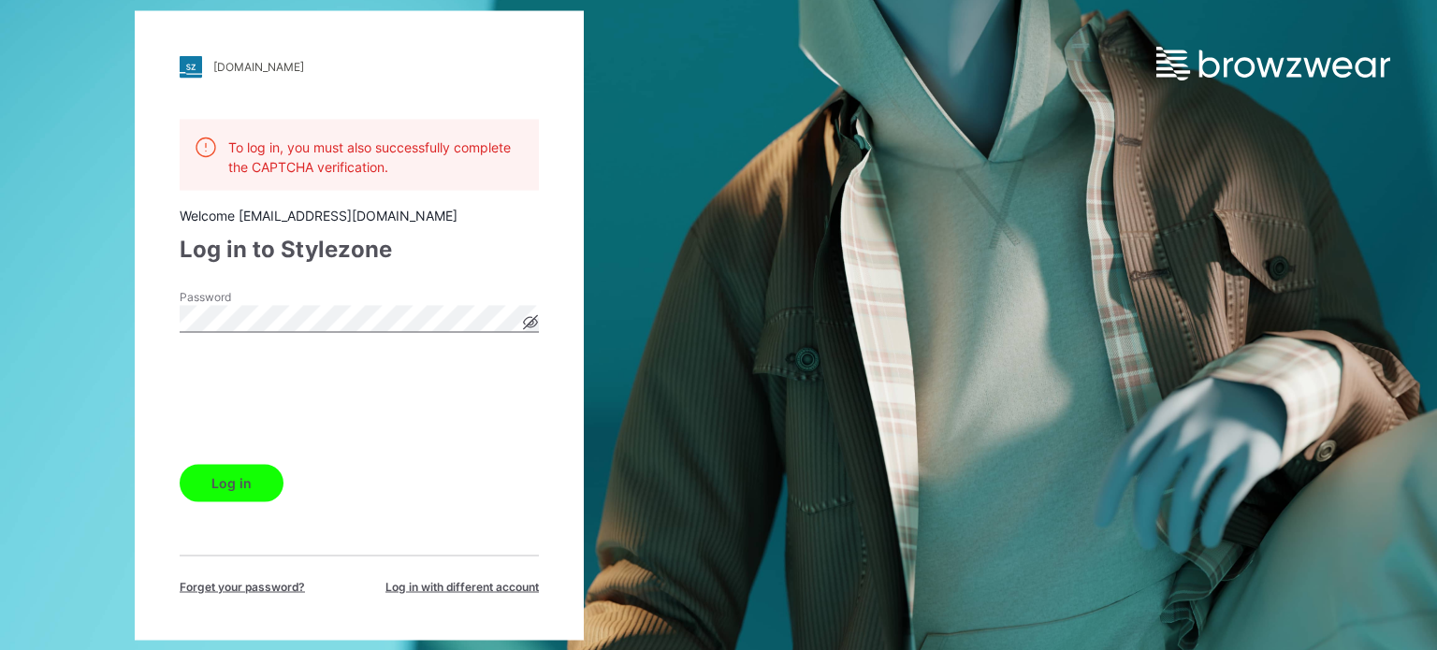
click at [535, 317] on icon at bounding box center [531, 322] width 14 height 14
click at [535, 317] on icon at bounding box center [530, 321] width 15 height 15
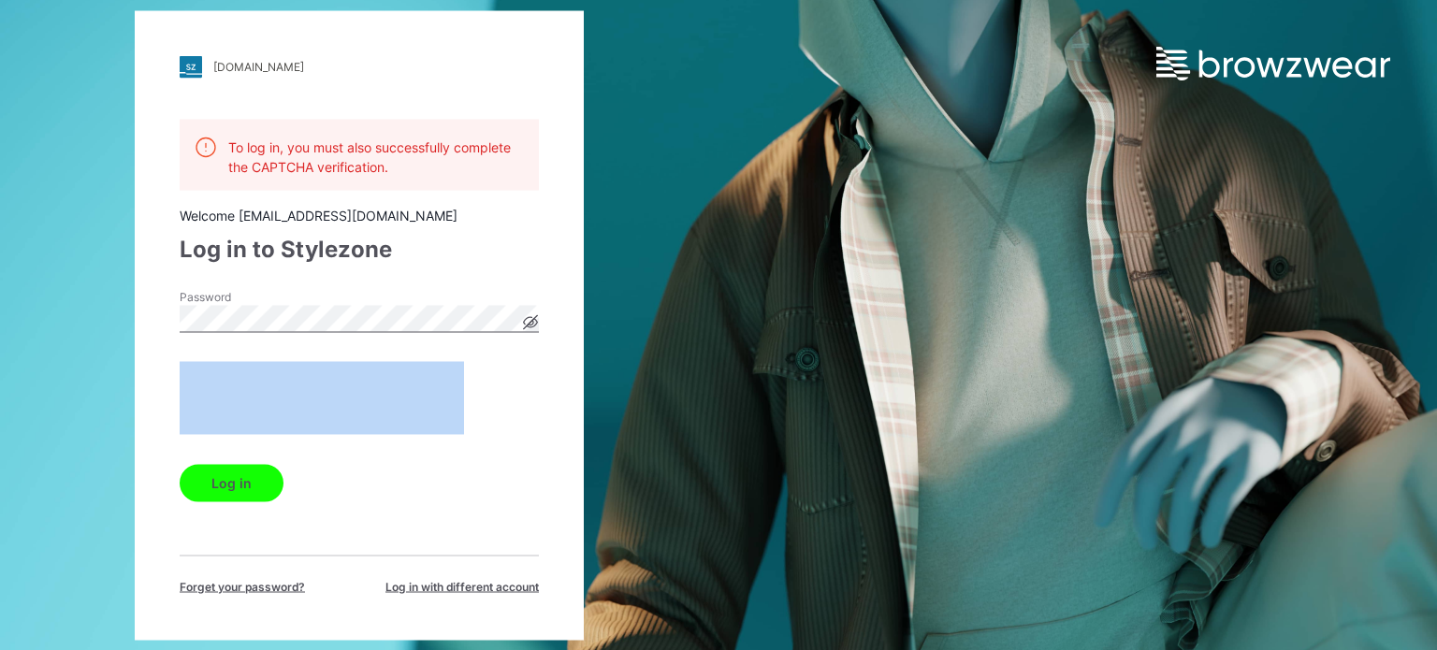
click at [535, 317] on icon at bounding box center [531, 322] width 14 height 14
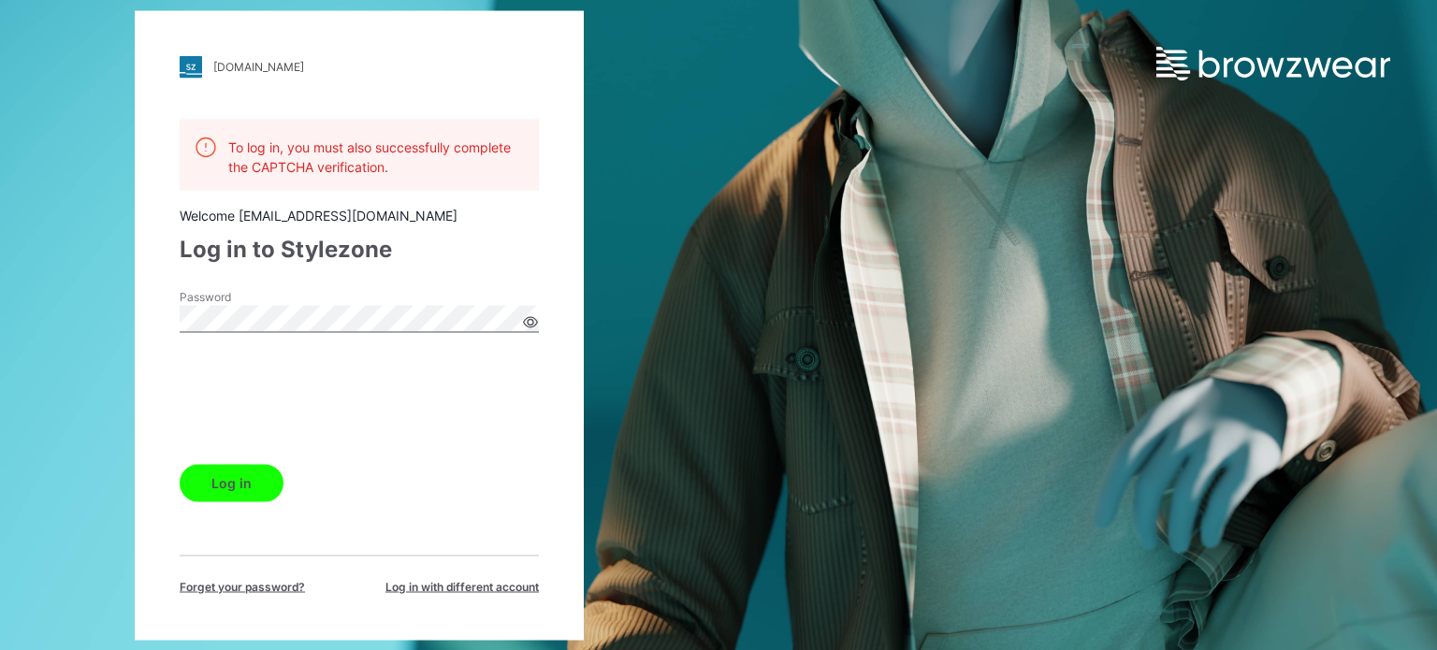
click at [535, 317] on icon at bounding box center [530, 321] width 15 height 15
click at [233, 487] on button "Log in" at bounding box center [232, 482] width 104 height 37
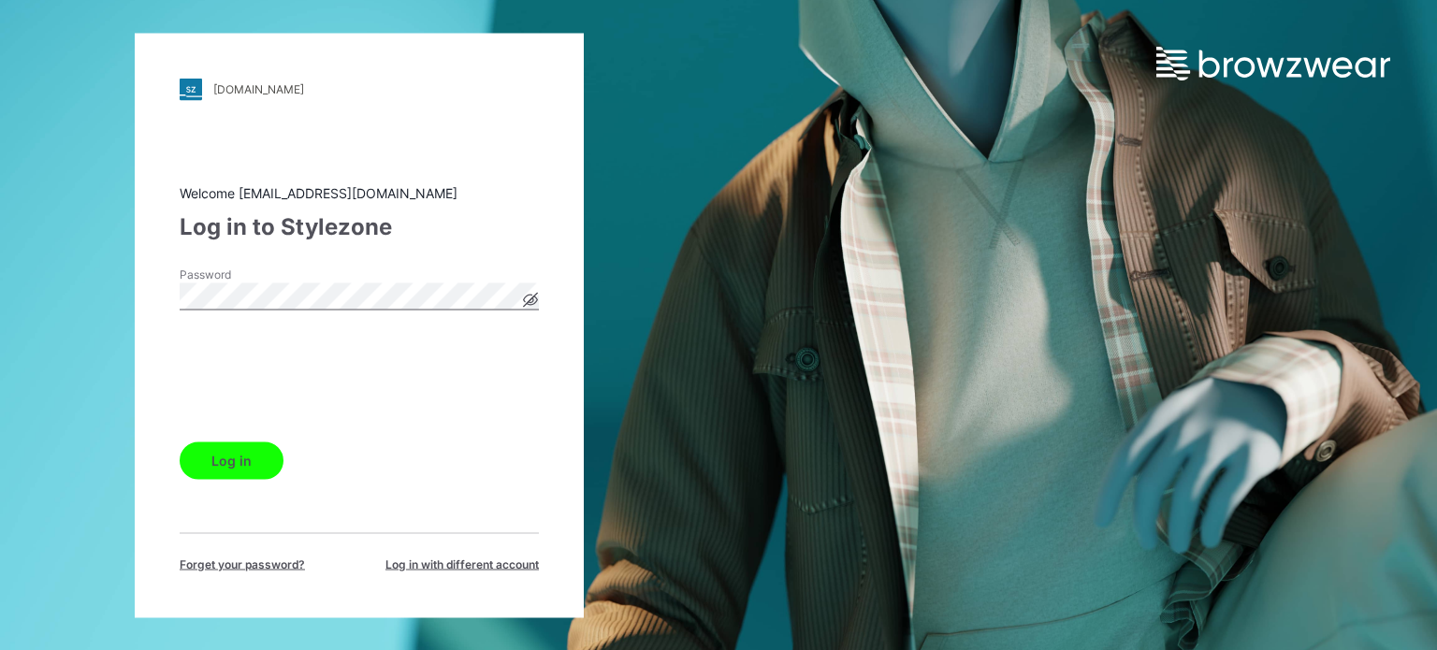
click at [258, 471] on button "Log in" at bounding box center [232, 460] width 104 height 37
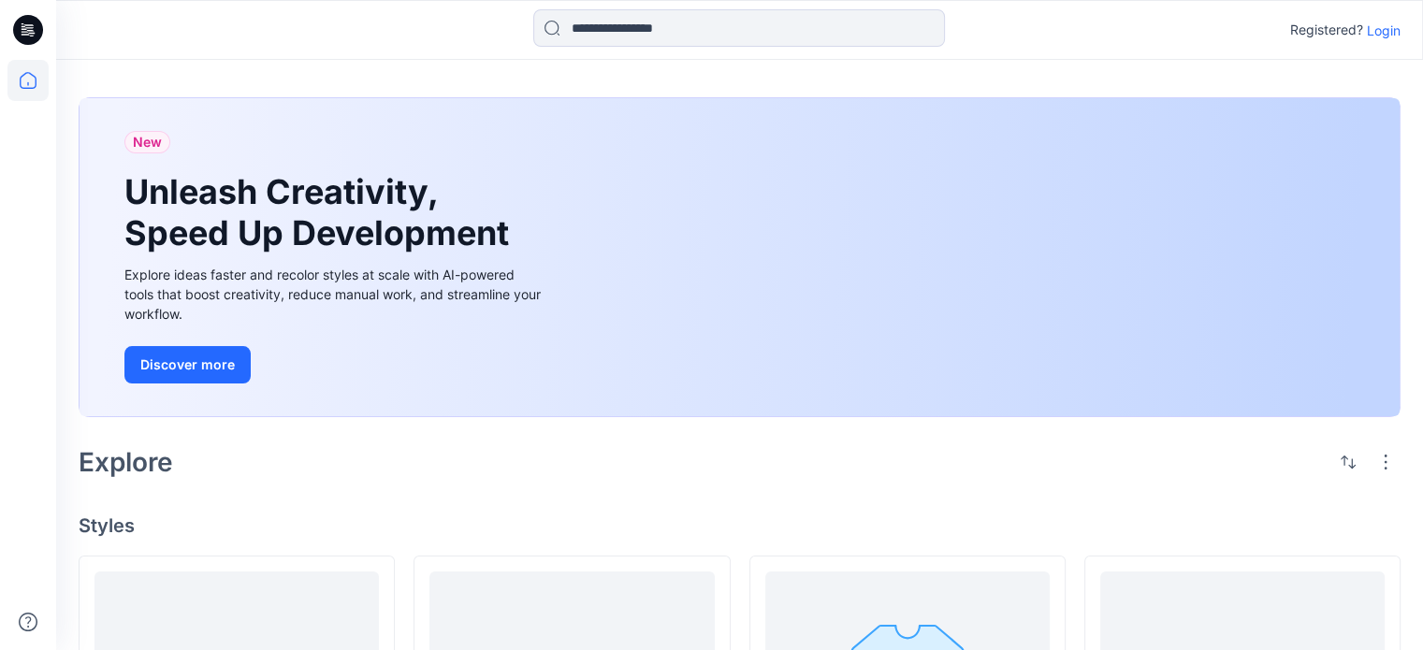
click at [1386, 34] on p "Login" at bounding box center [1384, 31] width 34 height 20
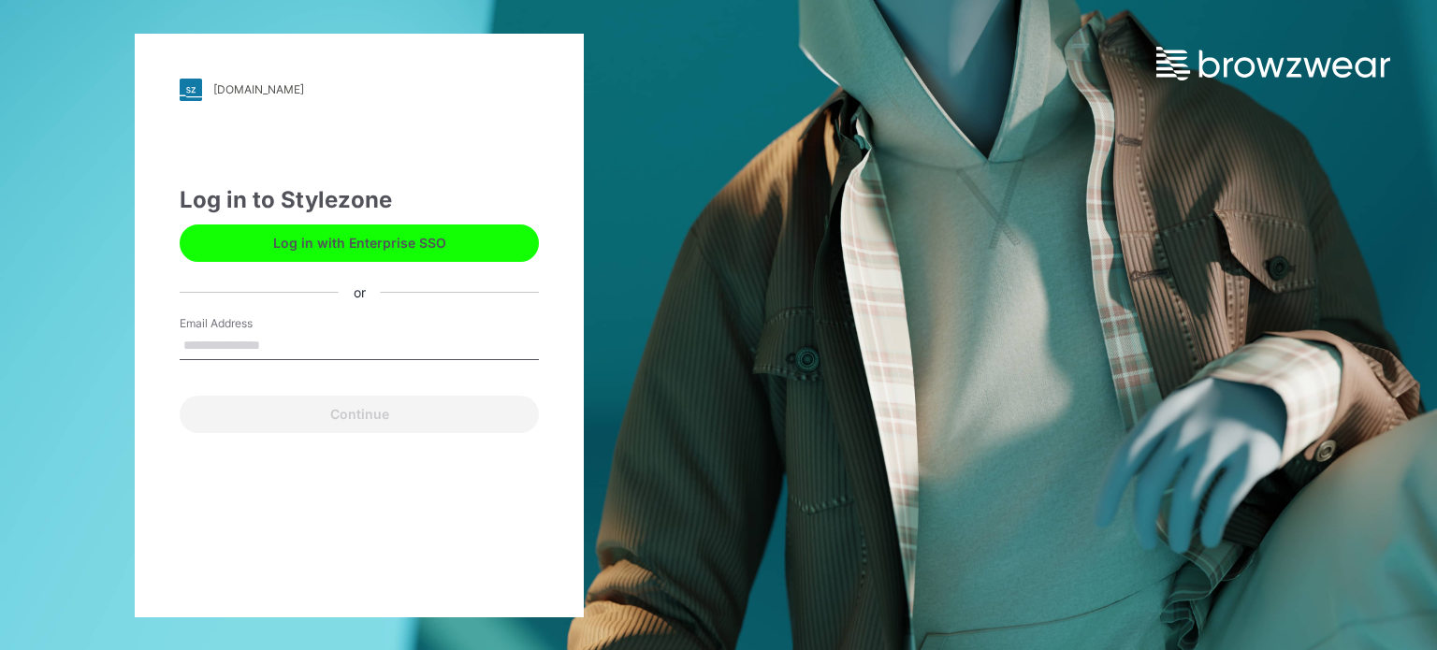
click at [367, 351] on input "Email Address" at bounding box center [359, 346] width 359 height 28
type input "**********"
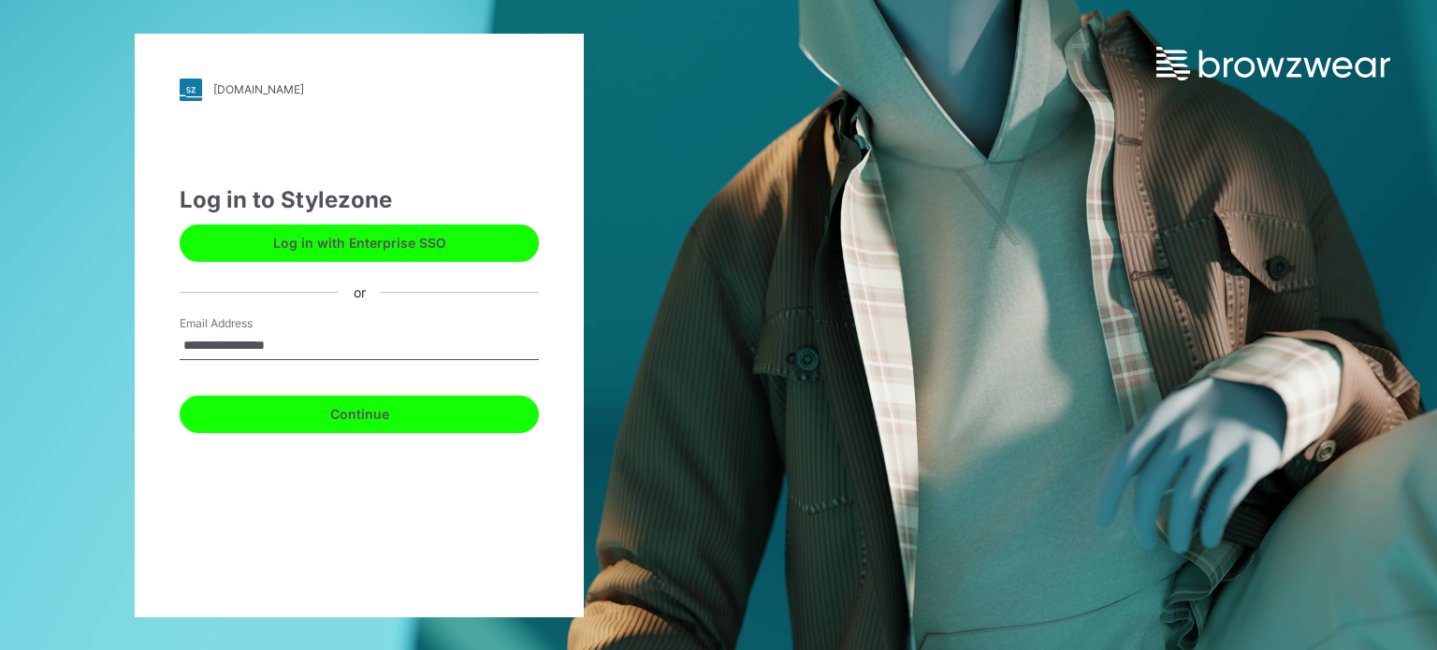
click at [367, 419] on button "Continue" at bounding box center [359, 414] width 359 height 37
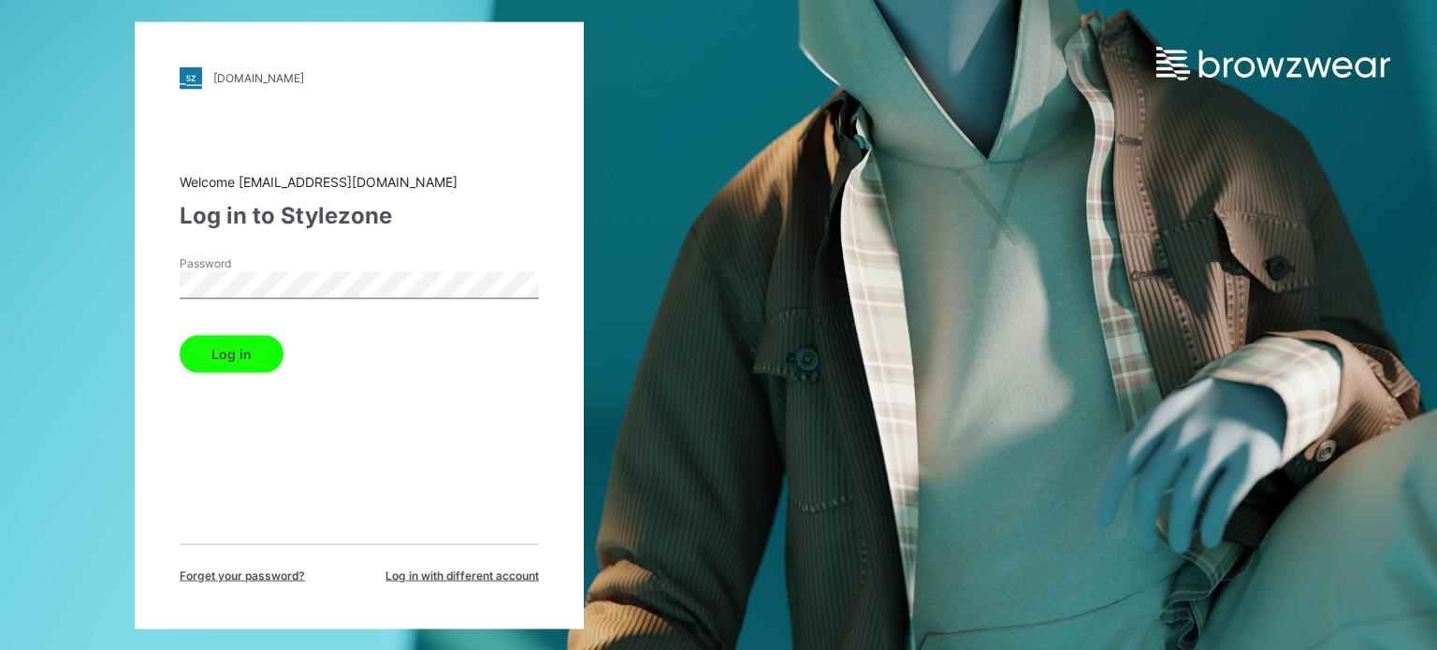
click at [239, 351] on button "Log in" at bounding box center [232, 353] width 104 height 37
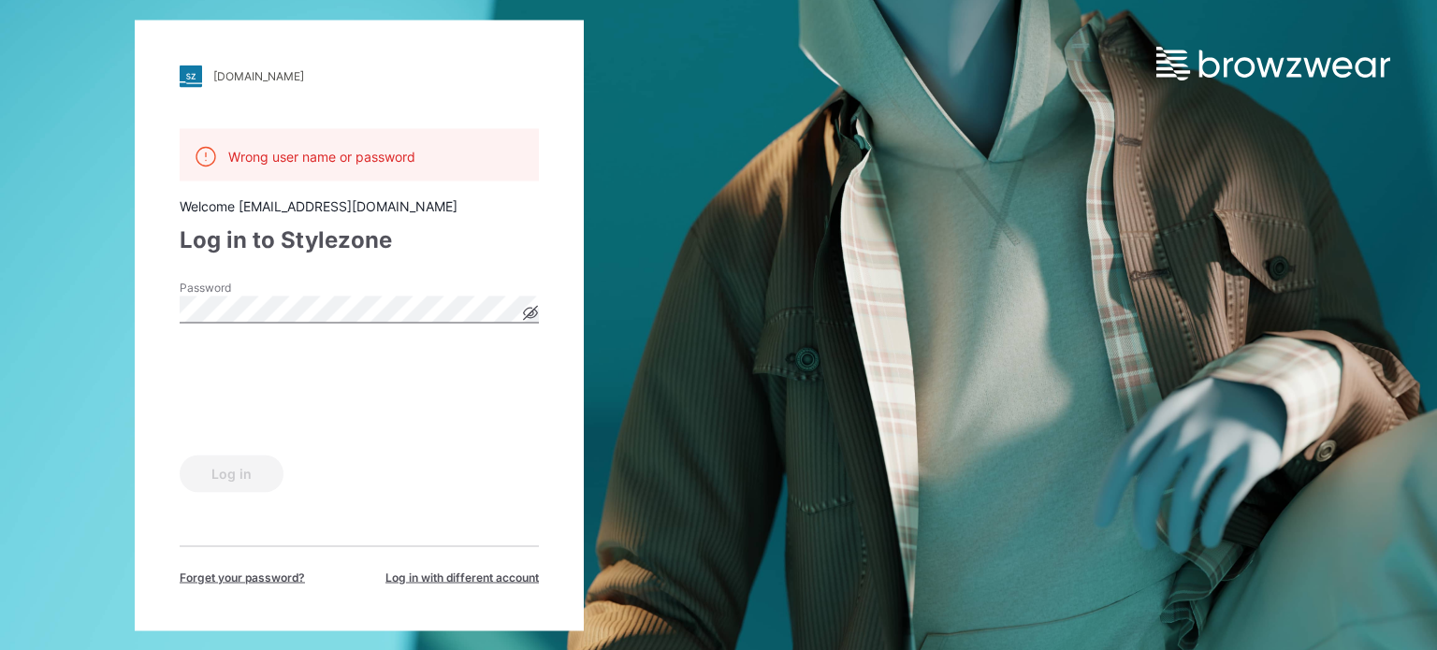
click at [528, 308] on icon at bounding box center [531, 313] width 14 height 10
click at [240, 478] on button "Log in" at bounding box center [232, 473] width 104 height 37
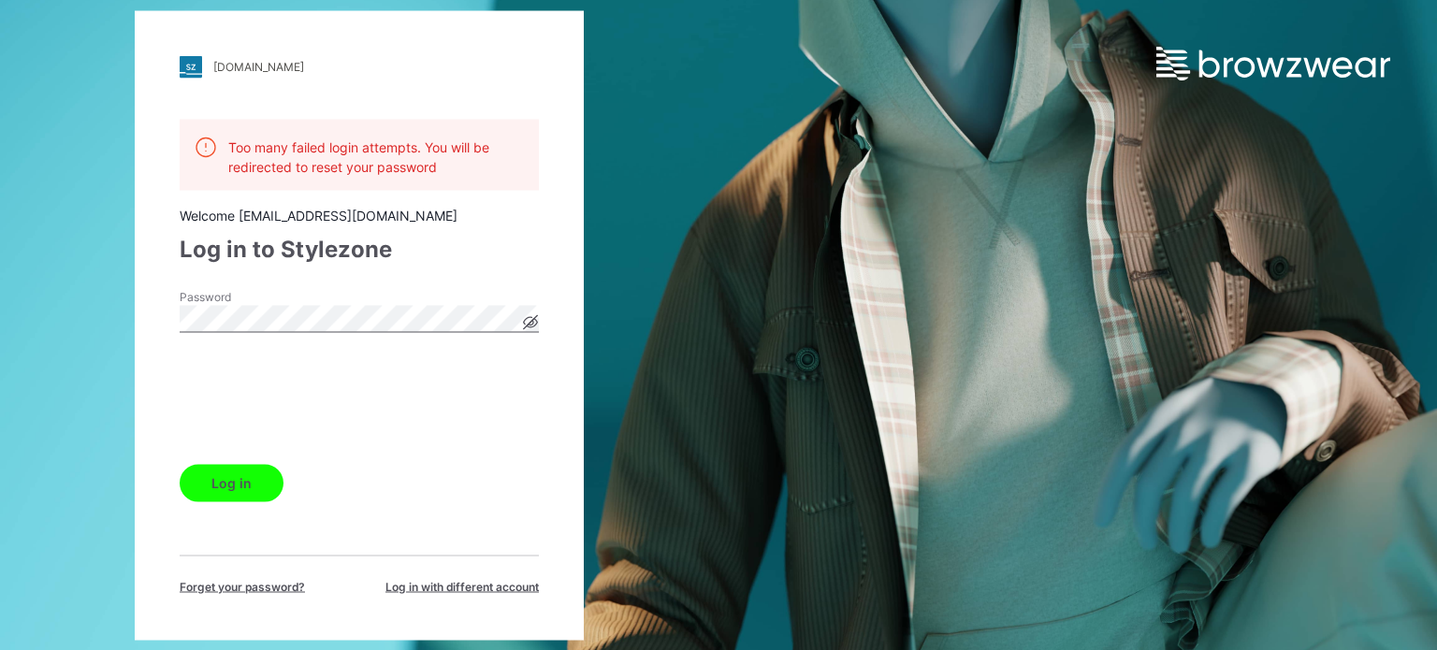
click at [419, 493] on div "Log in" at bounding box center [359, 479] width 359 height 45
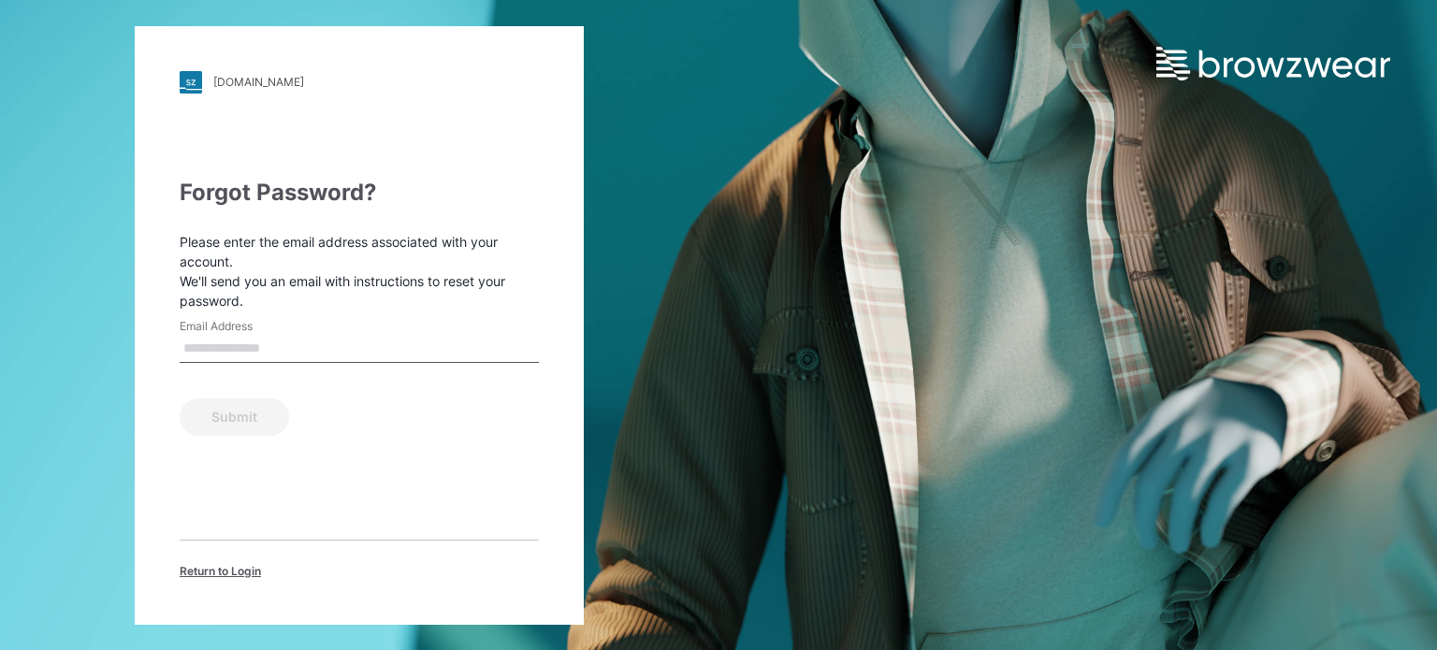
click at [263, 347] on input "Email Address" at bounding box center [359, 349] width 359 height 28
type input "**********"
click at [253, 428] on button "Submit" at bounding box center [234, 417] width 109 height 37
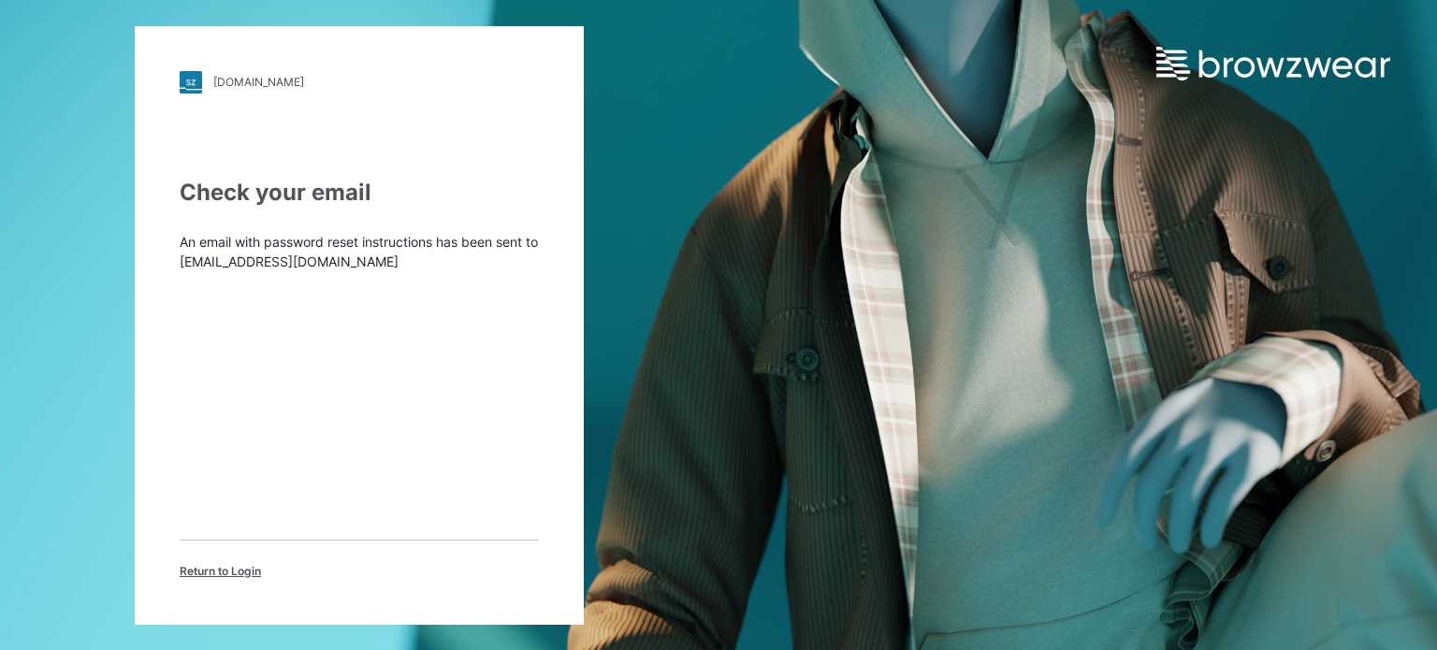
click at [365, 325] on div "Check your email An email with password reset instructions has been sent to cca…" at bounding box center [359, 378] width 359 height 404
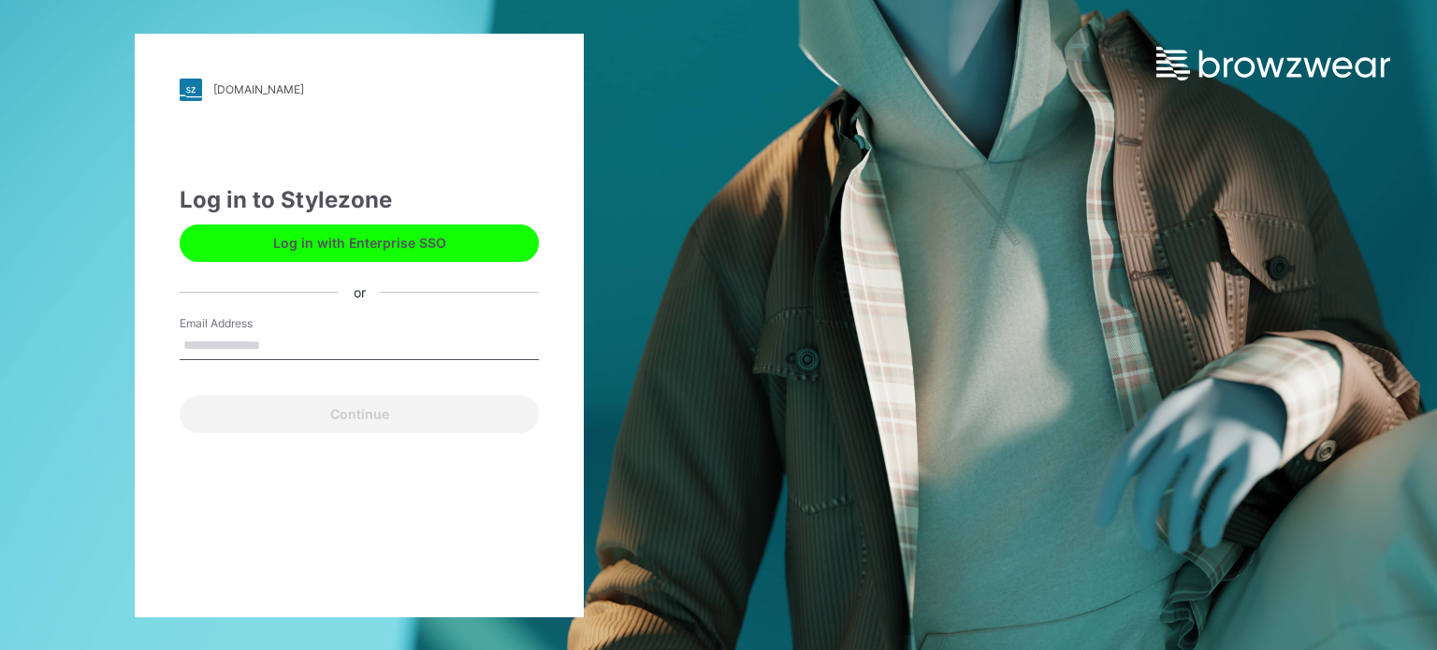
click at [313, 335] on input "Email Address" at bounding box center [359, 346] width 359 height 28
type input "**********"
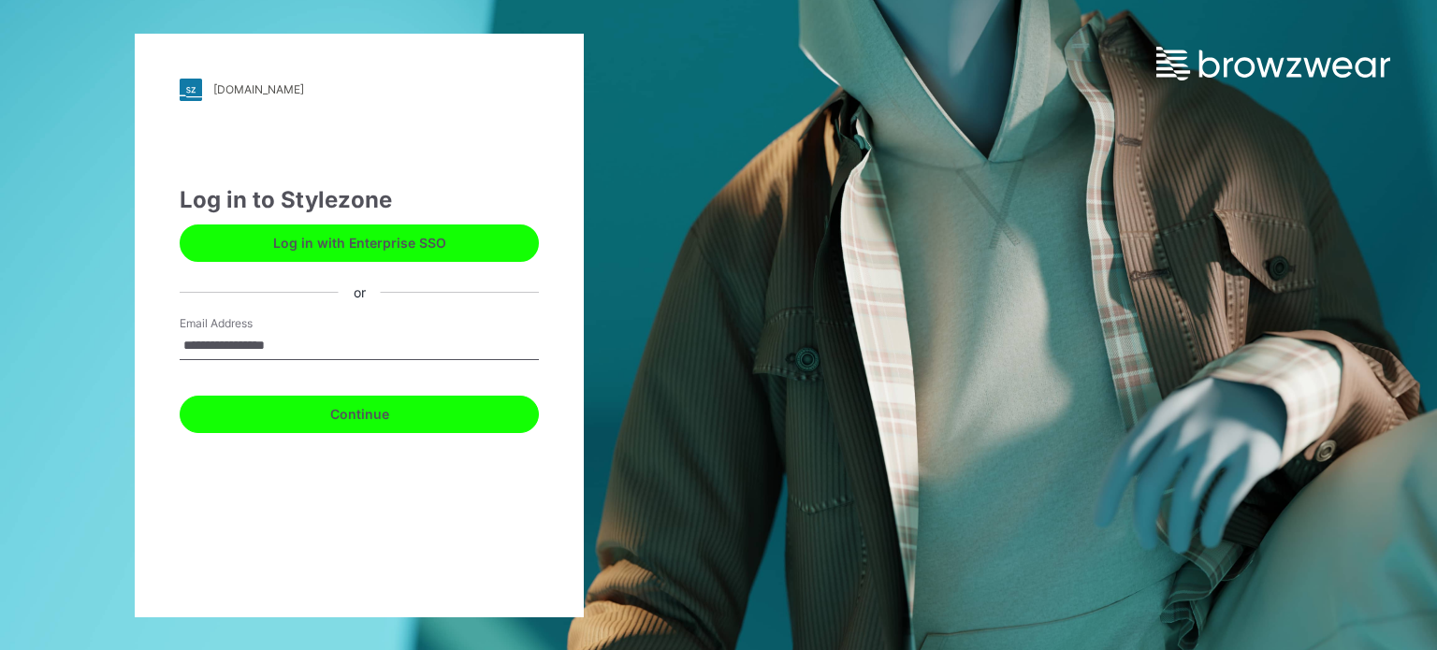
click at [313, 420] on button "Continue" at bounding box center [359, 414] width 359 height 37
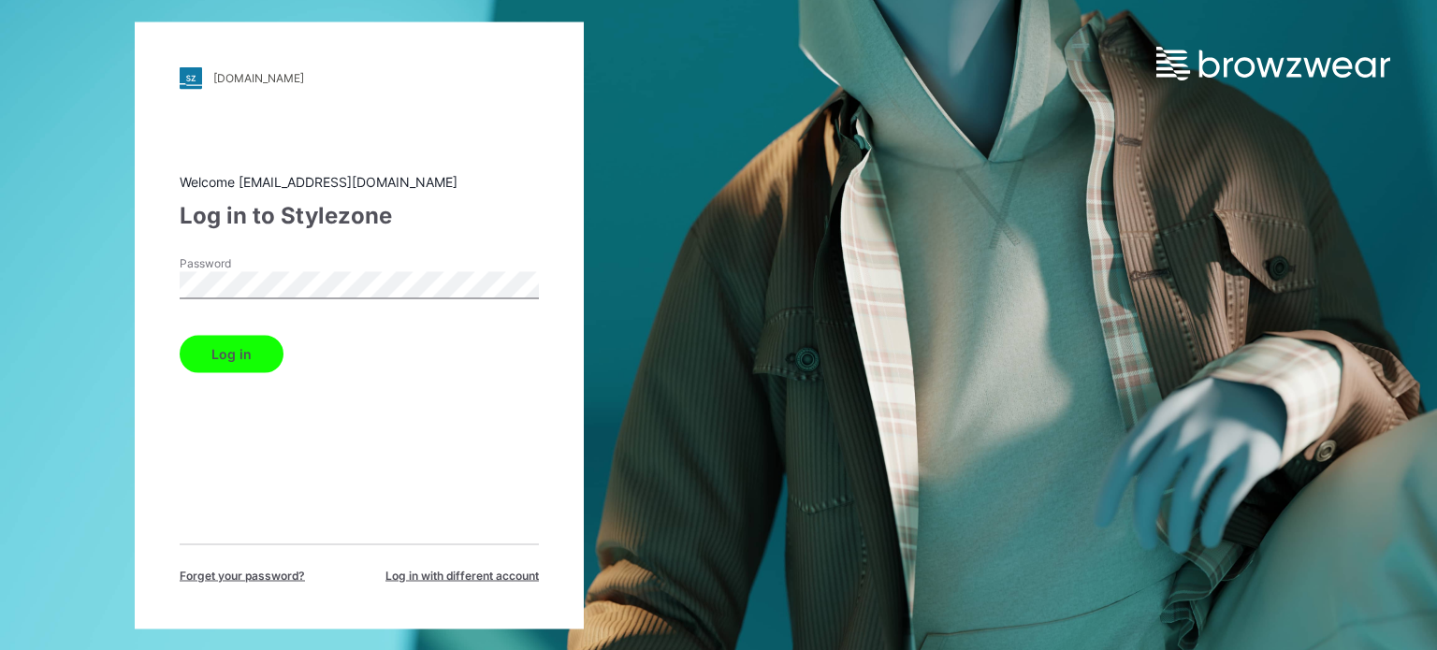
click at [258, 357] on button "Log in" at bounding box center [232, 353] width 104 height 37
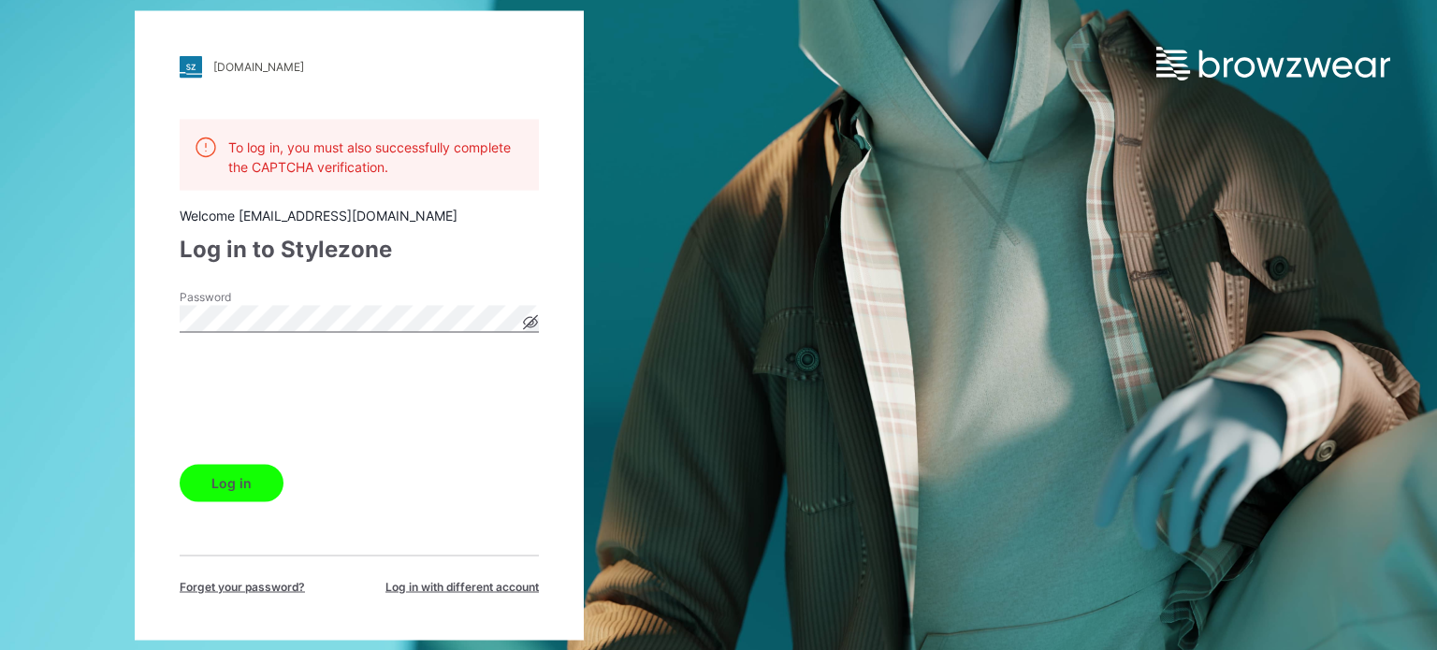
click at [234, 472] on button "Log in" at bounding box center [232, 482] width 104 height 37
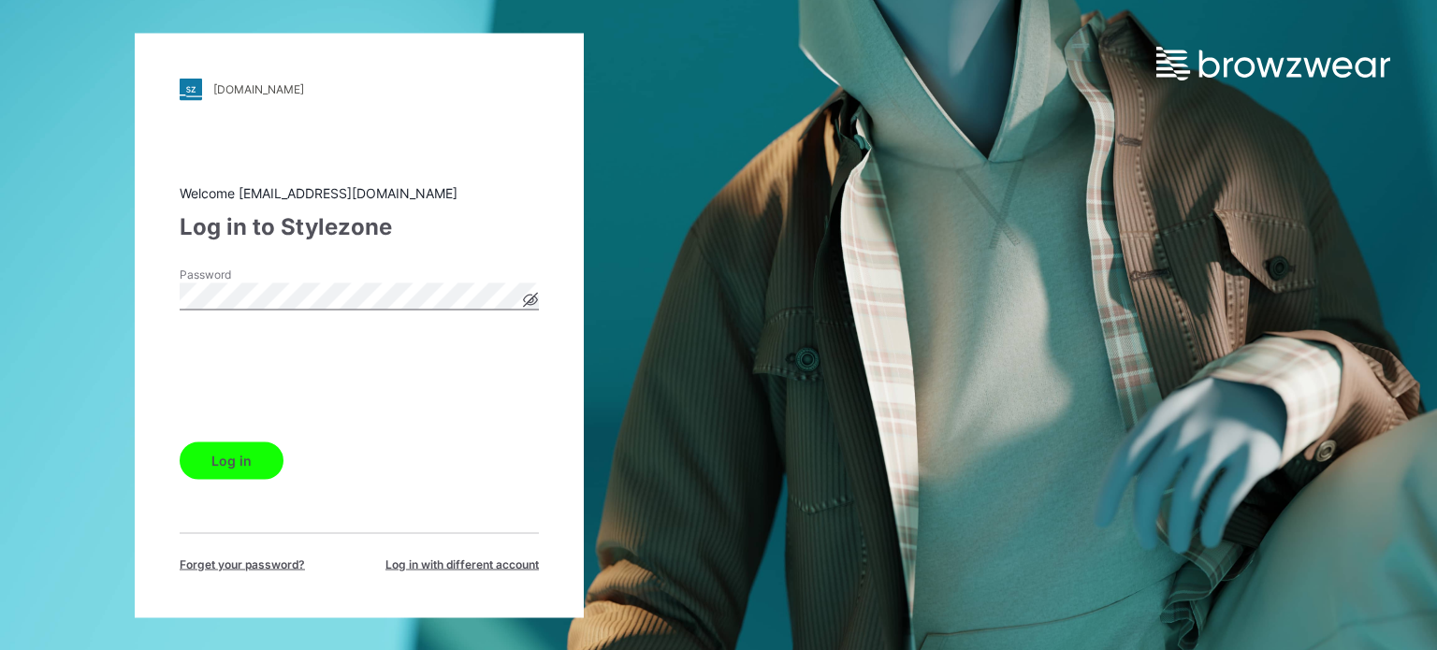
click at [266, 467] on button "Log in" at bounding box center [232, 460] width 104 height 37
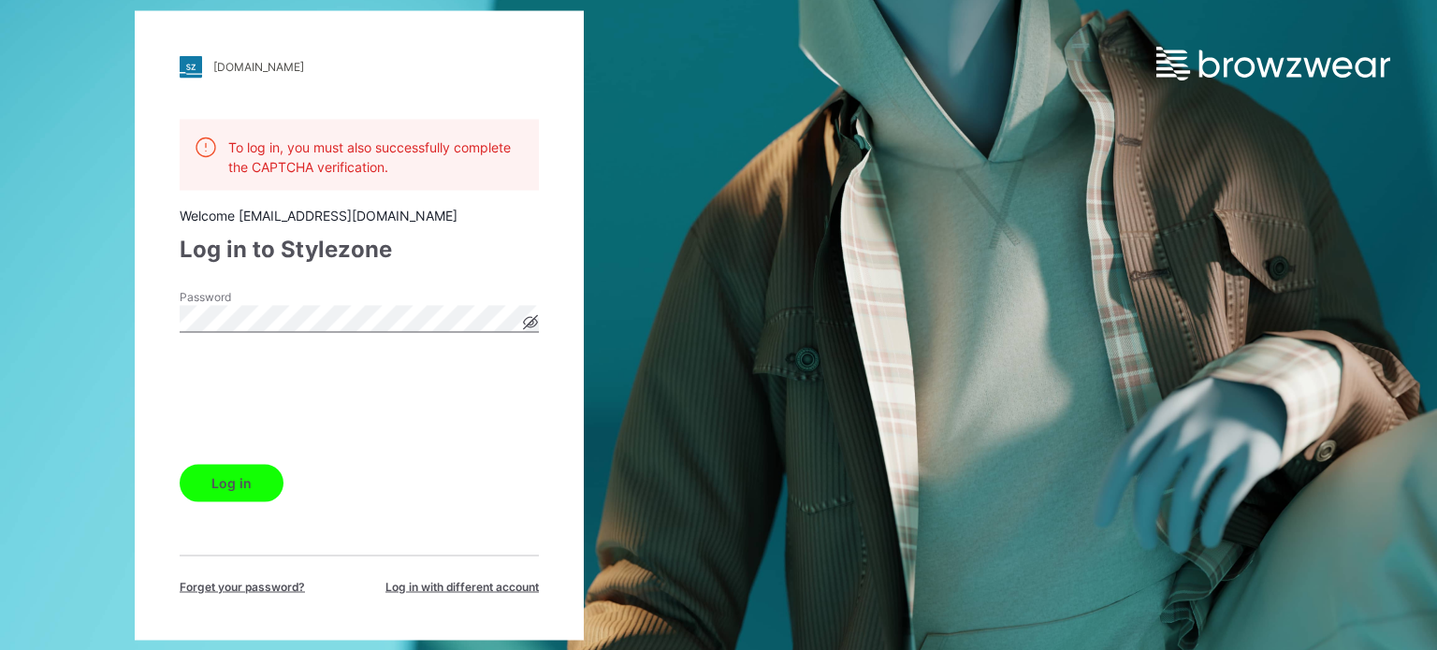
click at [535, 321] on icon at bounding box center [531, 322] width 14 height 10
click at [535, 322] on icon at bounding box center [531, 322] width 14 height 10
click at [225, 486] on button "Log in" at bounding box center [232, 482] width 104 height 37
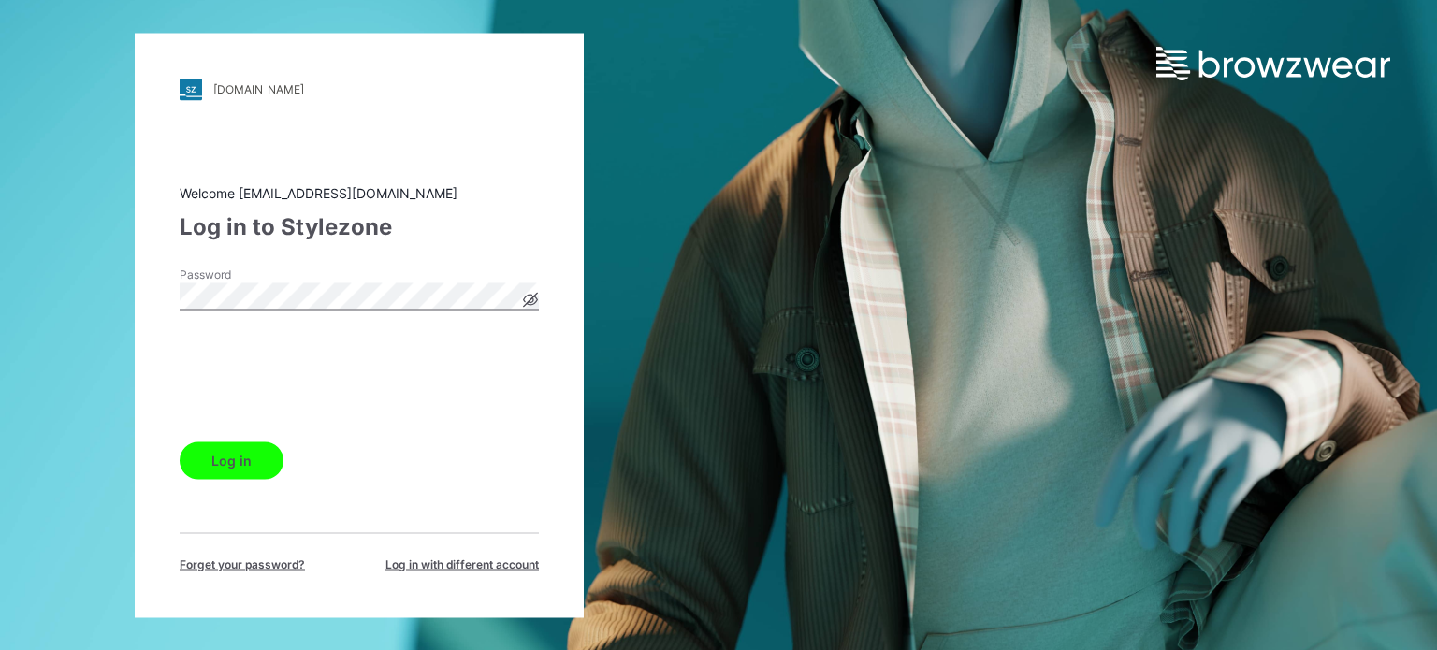
click at [528, 298] on icon at bounding box center [531, 300] width 14 height 10
click at [233, 462] on button "Log in" at bounding box center [232, 460] width 104 height 37
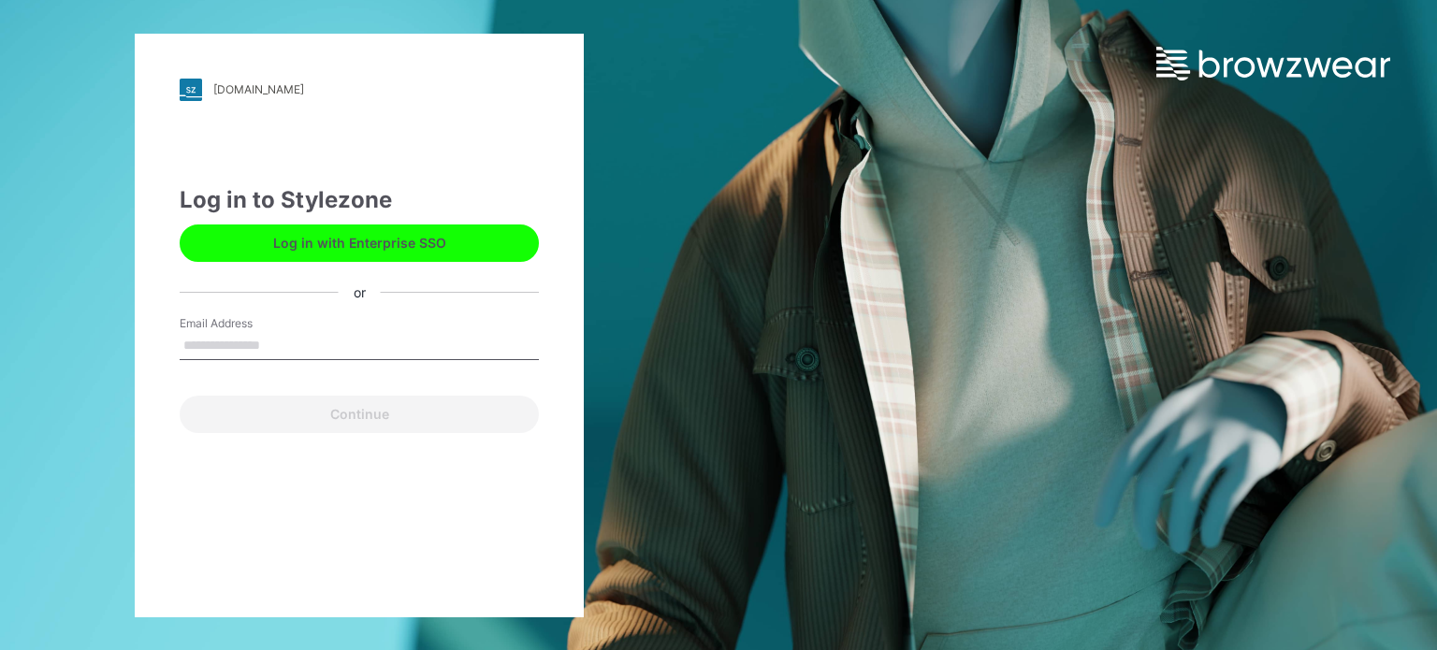
click at [374, 346] on input "Email Address" at bounding box center [359, 346] width 359 height 28
type input "**********"
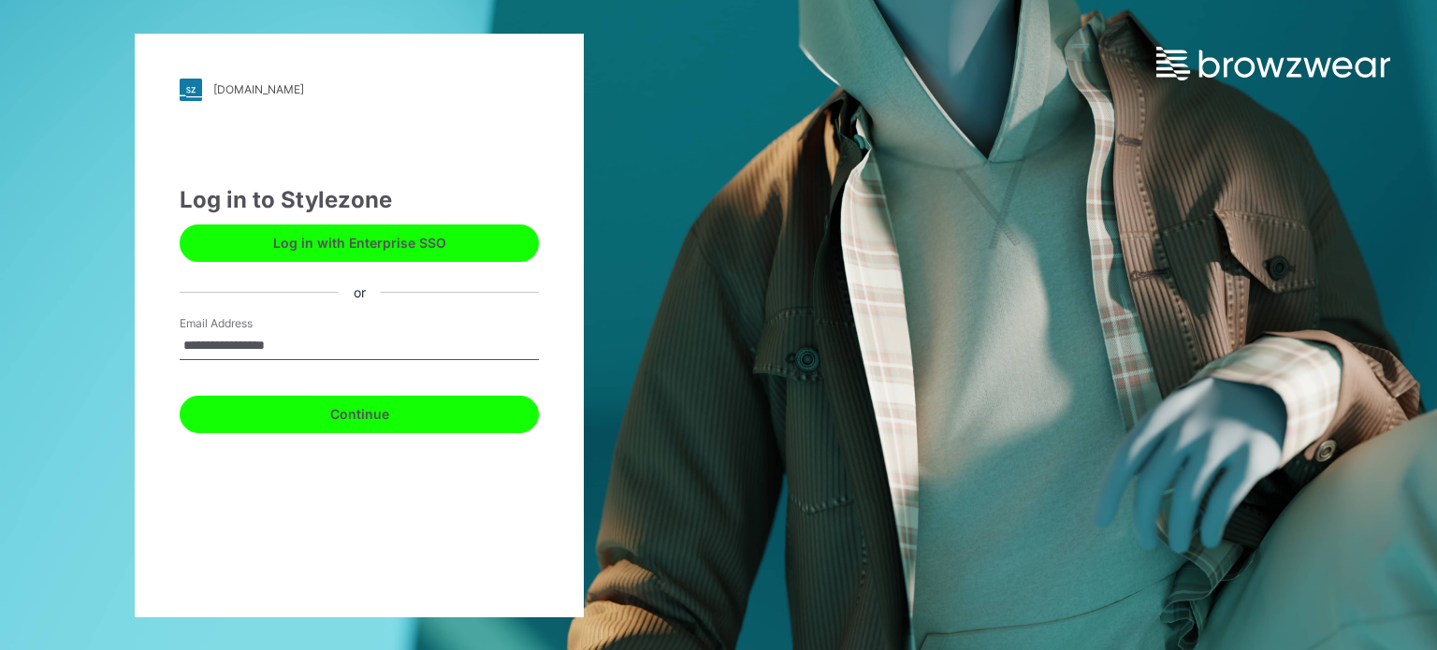
click at [359, 421] on button "Continue" at bounding box center [359, 414] width 359 height 37
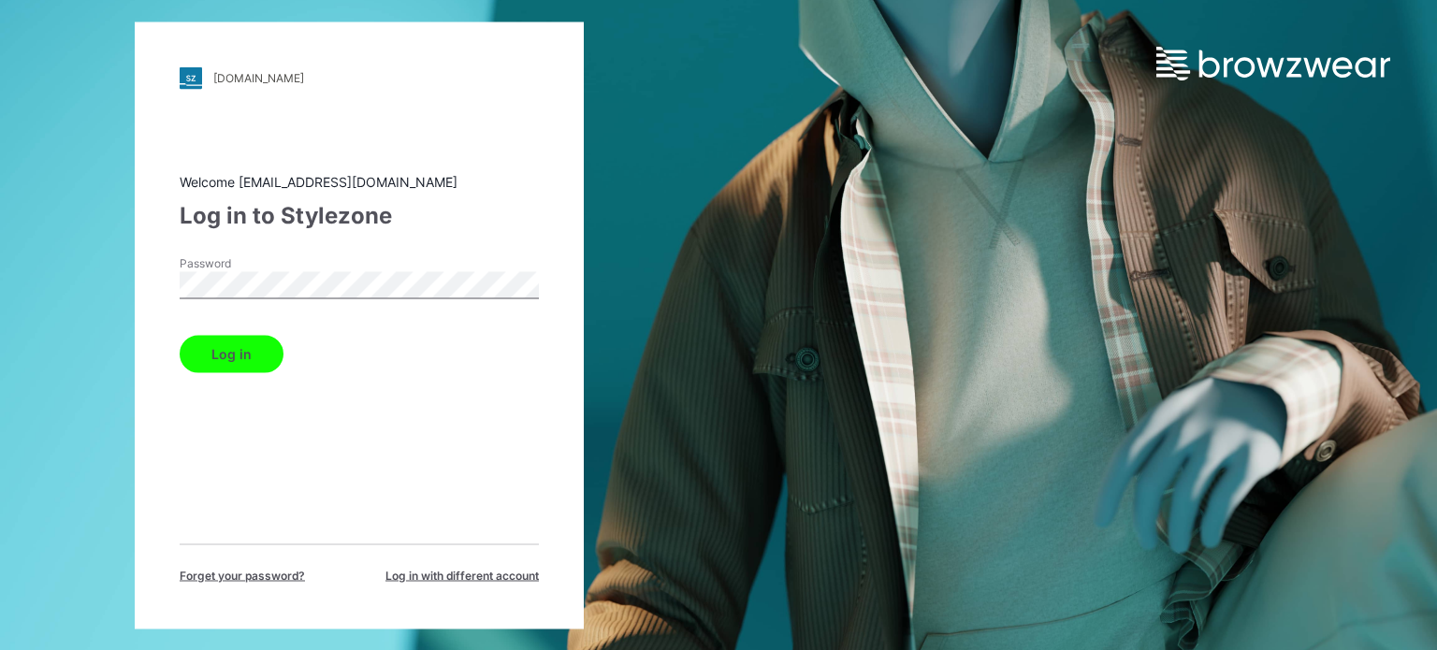
click at [236, 358] on button "Log in" at bounding box center [232, 353] width 104 height 37
click at [227, 359] on button "Log in" at bounding box center [232, 353] width 104 height 37
click at [969, 250] on div "friends.stylezone.com Loading... Welcome ccabc235@gmil.com Log in to Stylezone …" at bounding box center [718, 325] width 1437 height 650
click at [364, 345] on div "Log in" at bounding box center [359, 350] width 359 height 45
click at [223, 348] on button "Log in" at bounding box center [232, 353] width 104 height 37
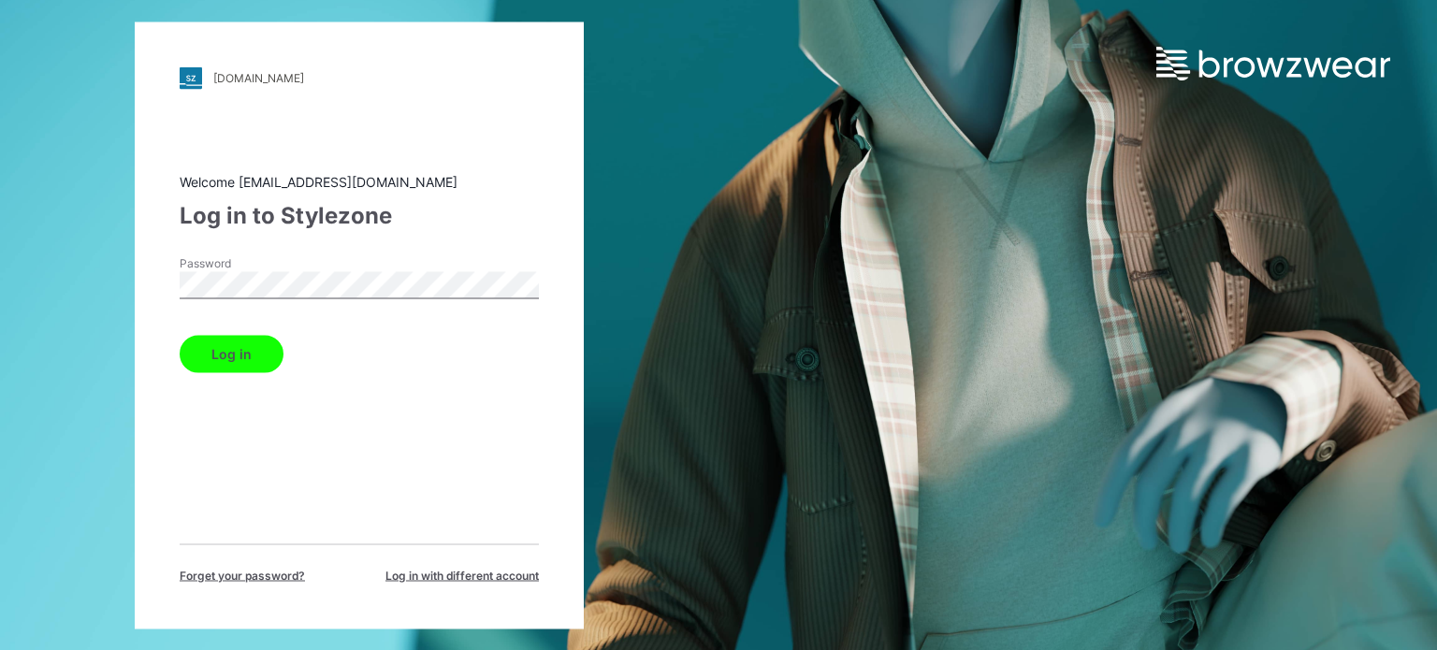
click at [223, 348] on button "Log in" at bounding box center [232, 353] width 104 height 37
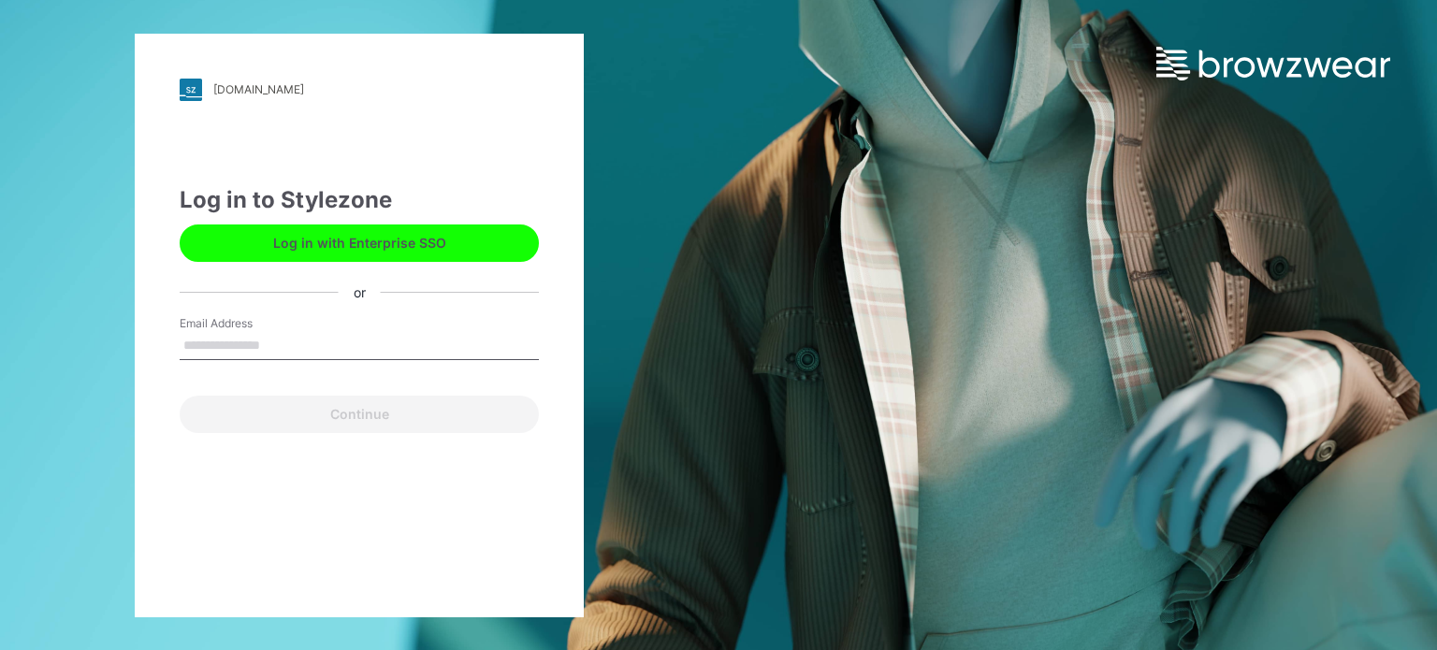
click at [311, 341] on input "Email Address" at bounding box center [359, 346] width 359 height 28
type input "**********"
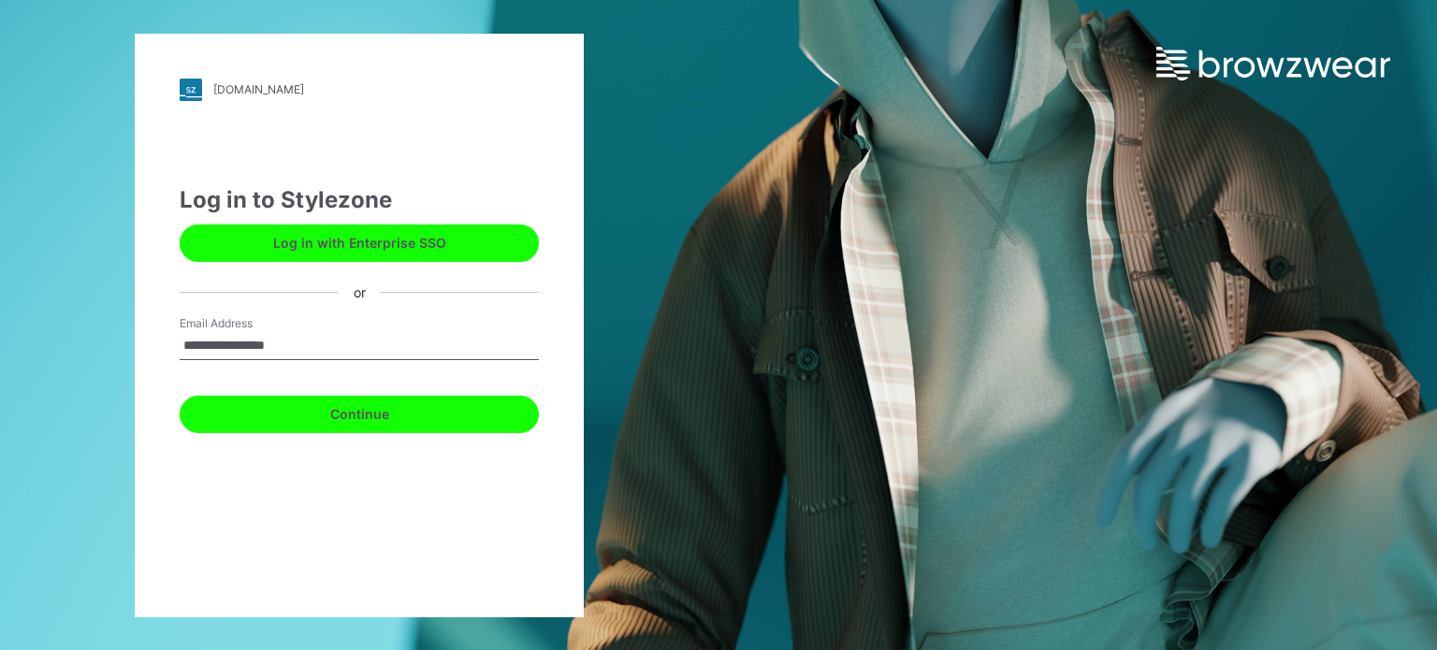
click at [323, 409] on button "Continue" at bounding box center [359, 414] width 359 height 37
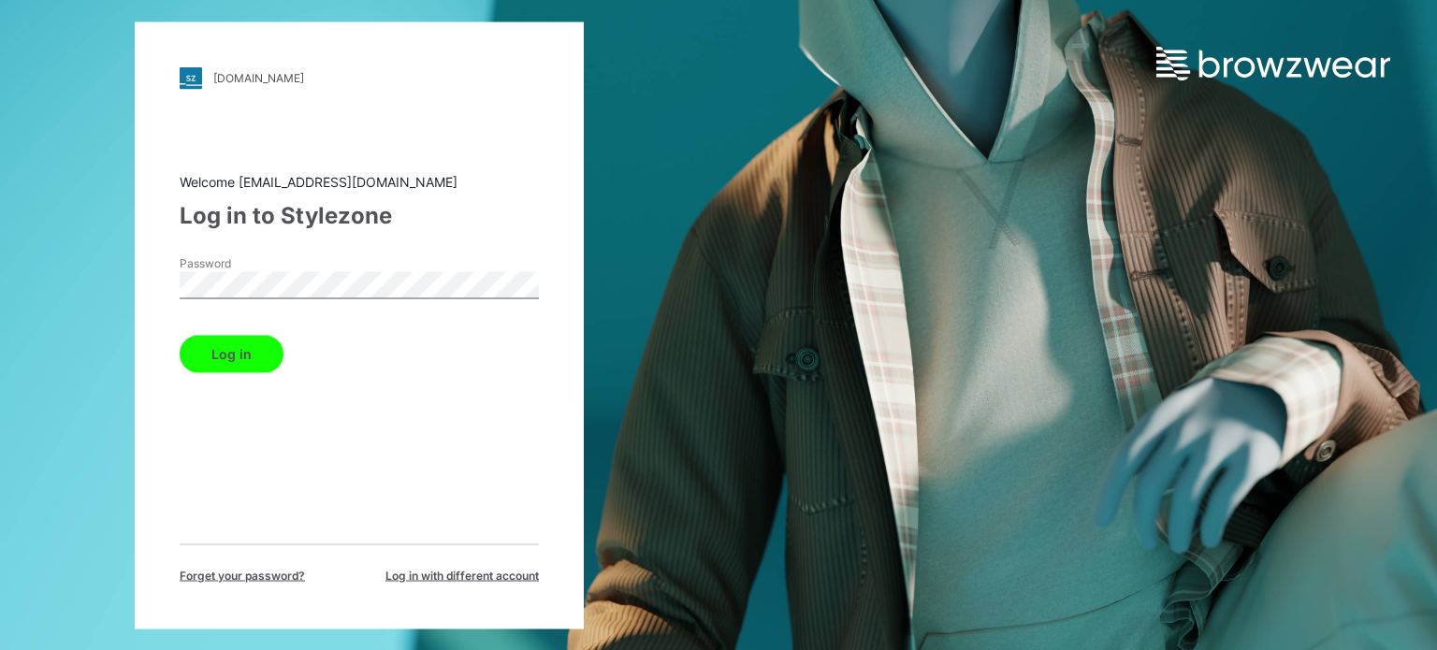
click at [209, 347] on button "Log in" at bounding box center [232, 353] width 104 height 37
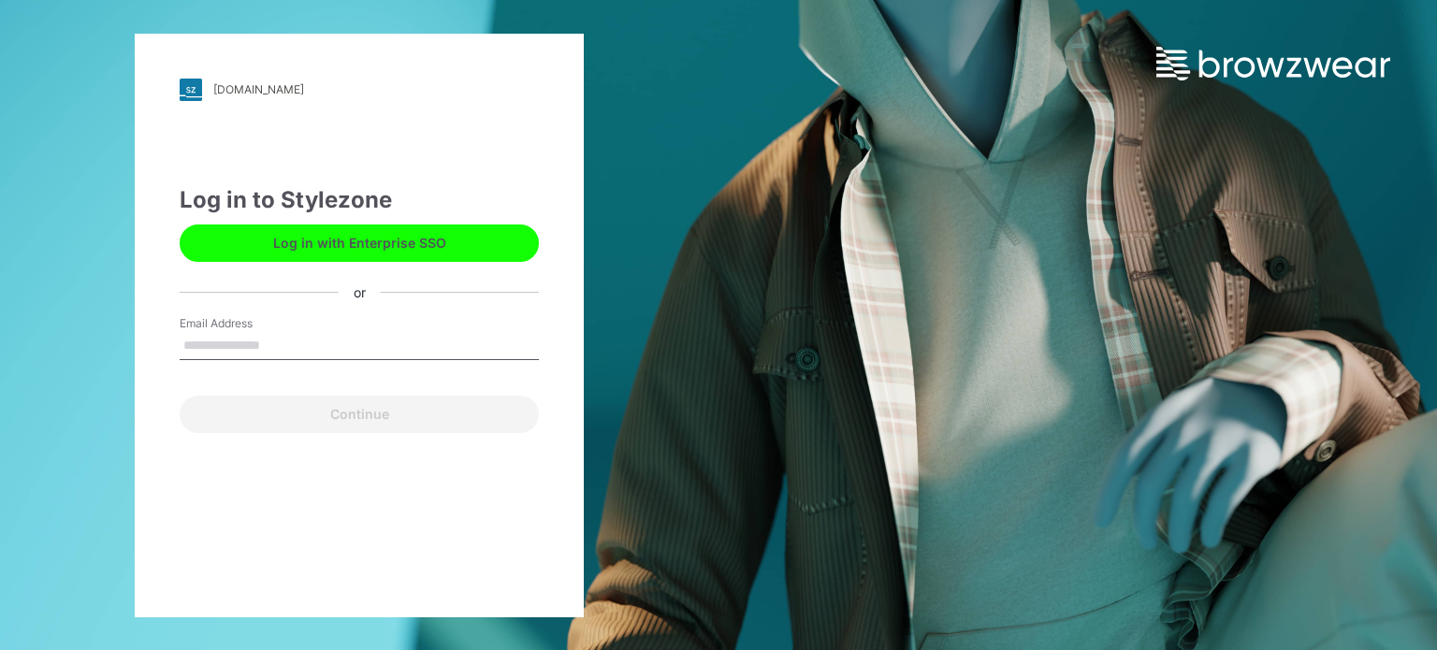
click at [258, 347] on input "Email Address" at bounding box center [359, 346] width 359 height 28
type input "**********"
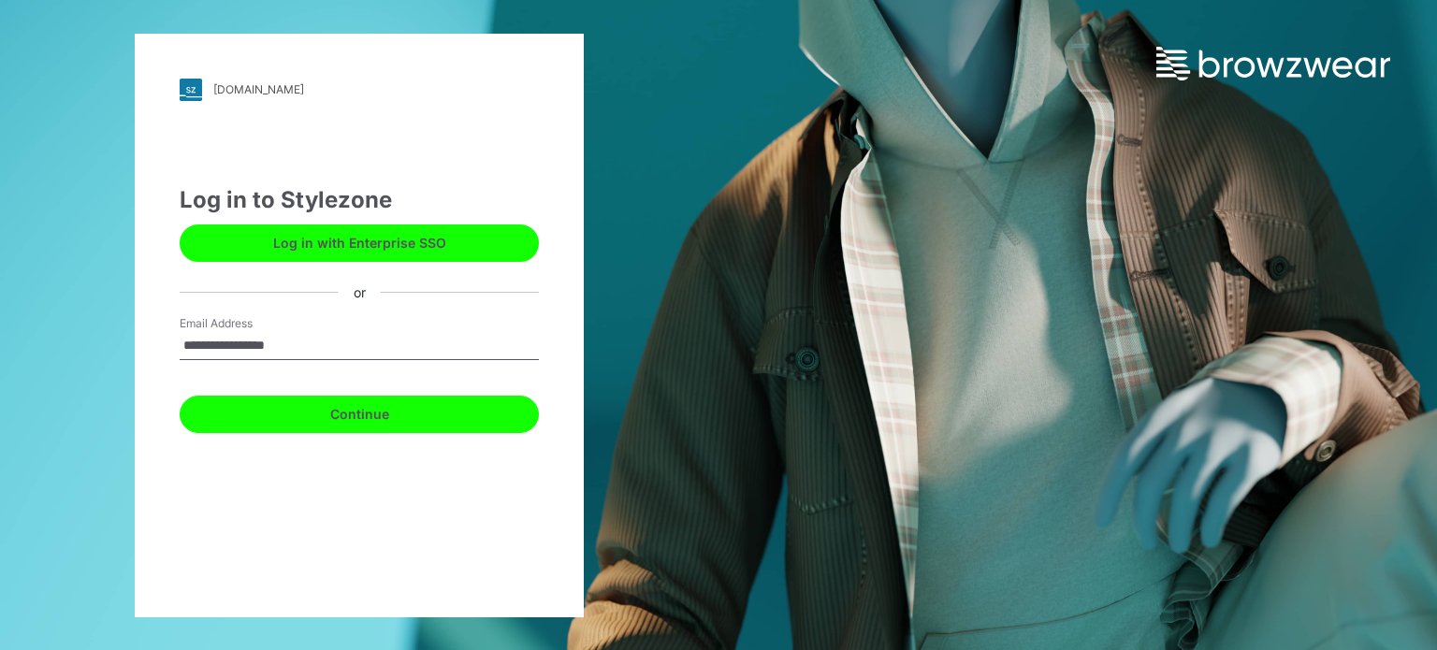
click at [310, 405] on button "Continue" at bounding box center [359, 414] width 359 height 37
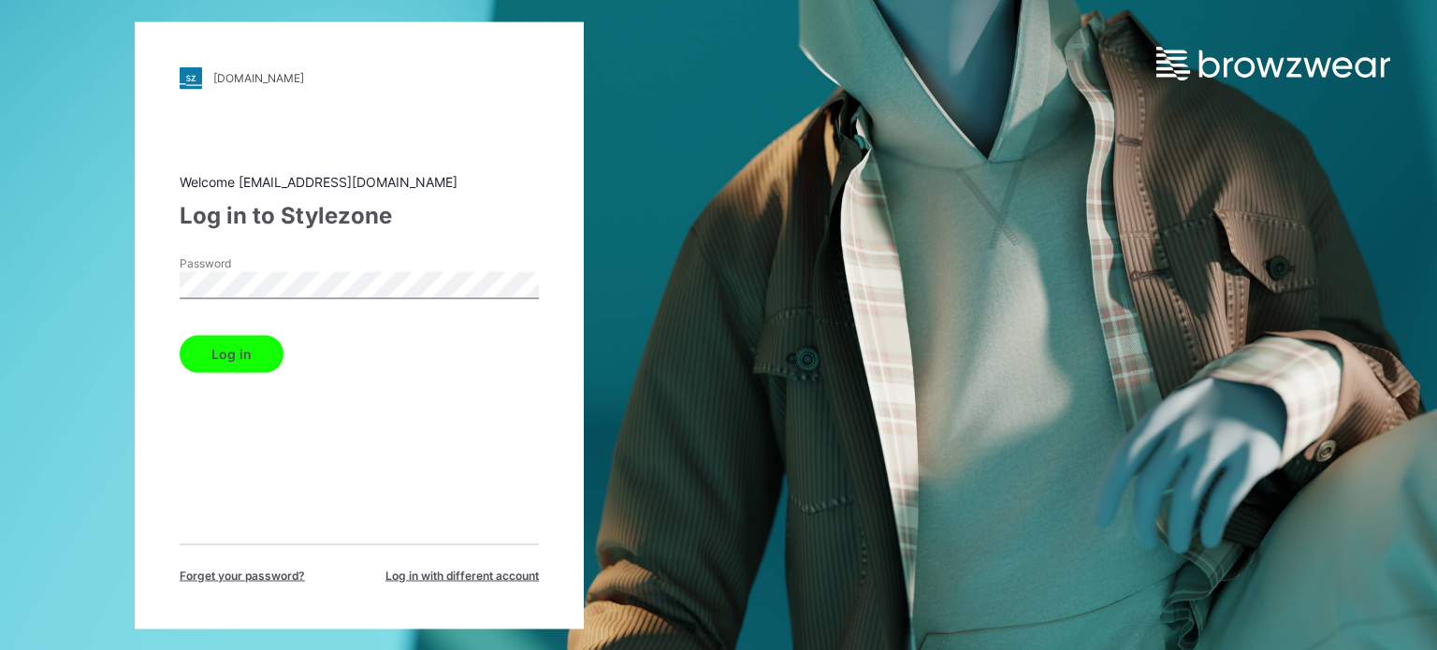
click at [249, 355] on button "Log in" at bounding box center [232, 353] width 104 height 37
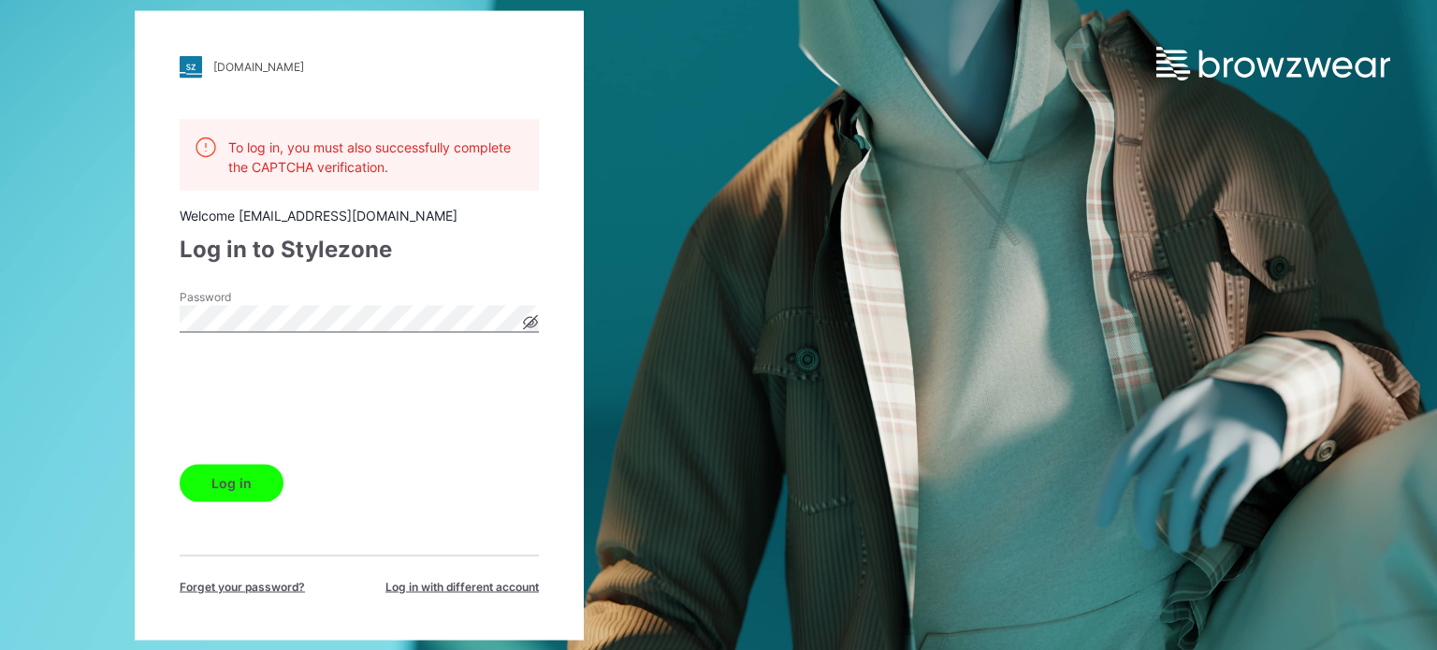
click at [531, 328] on icon at bounding box center [530, 321] width 15 height 15
click at [219, 474] on button "Log in" at bounding box center [232, 482] width 104 height 37
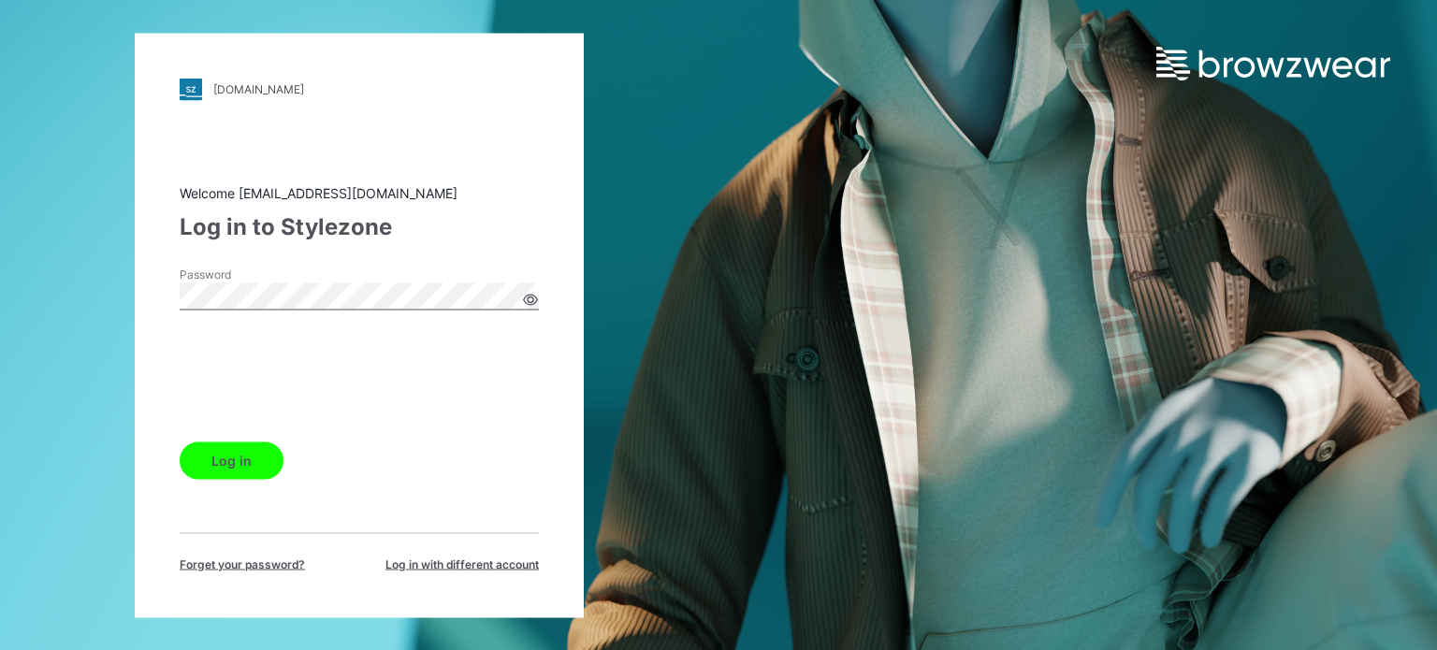
click at [255, 462] on button "Log in" at bounding box center [232, 460] width 104 height 37
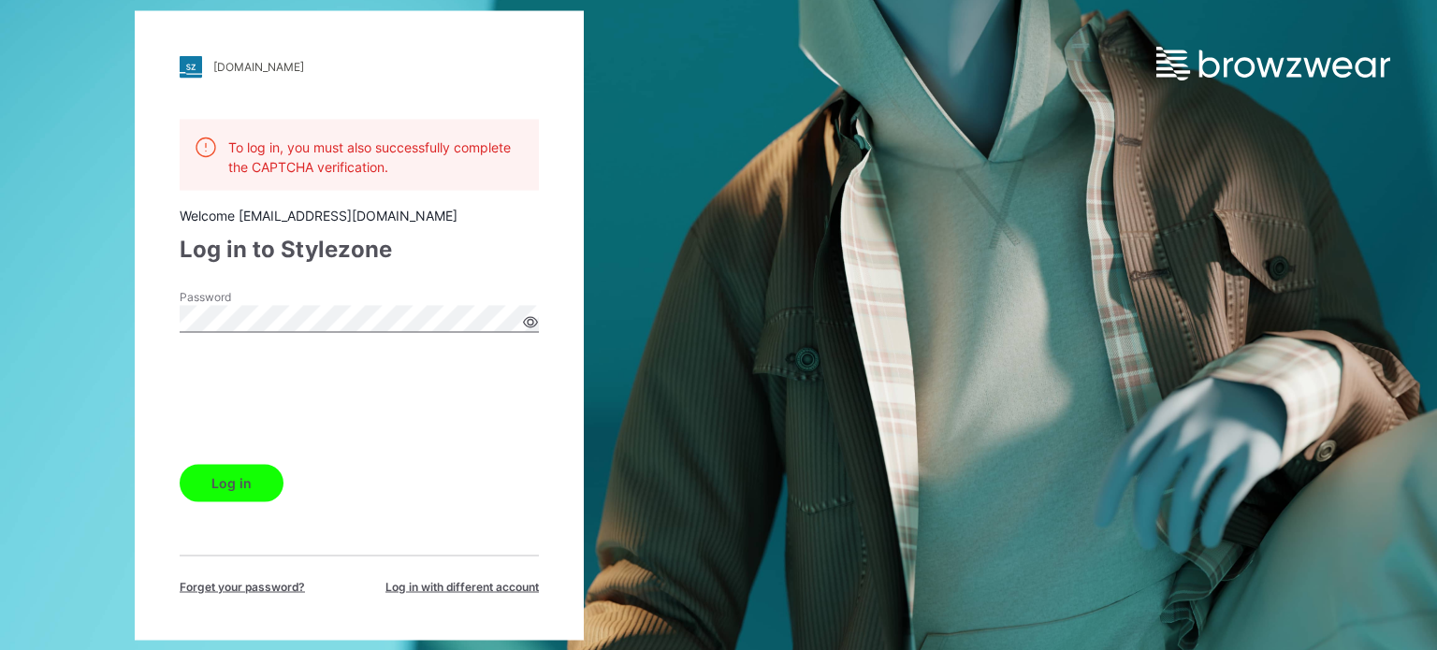
click at [531, 328] on icon at bounding box center [530, 321] width 15 height 15
click at [531, 329] on div "Password" at bounding box center [359, 316] width 359 height 56
click at [531, 326] on icon at bounding box center [531, 322] width 14 height 10
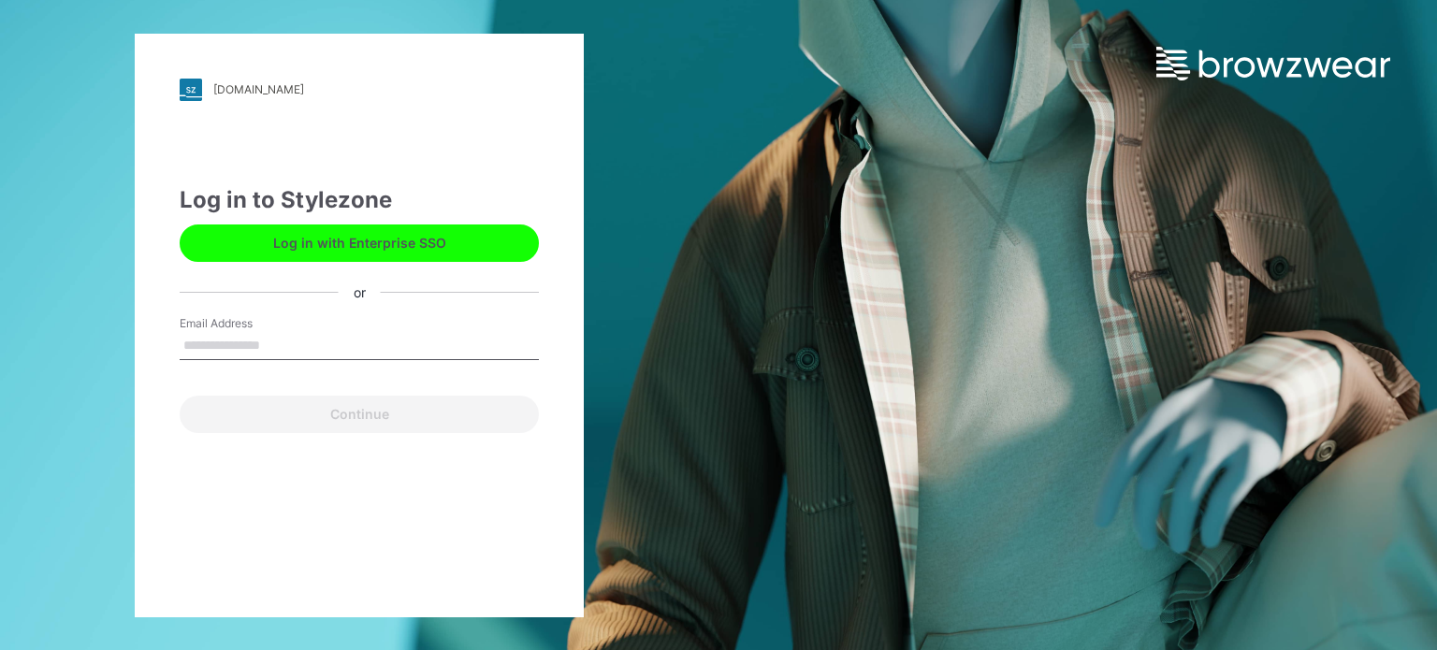
click at [343, 335] on input "Email Address" at bounding box center [359, 346] width 359 height 28
type input "**********"
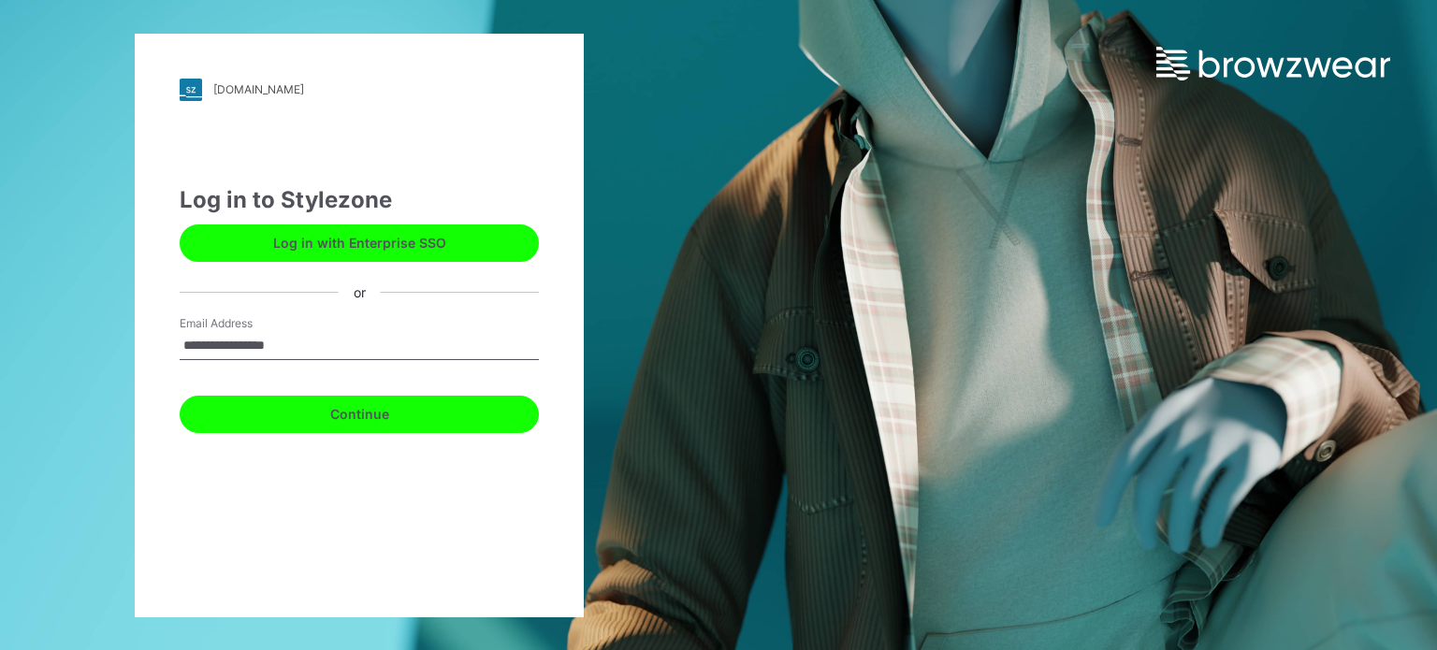
click at [357, 415] on button "Continue" at bounding box center [359, 414] width 359 height 37
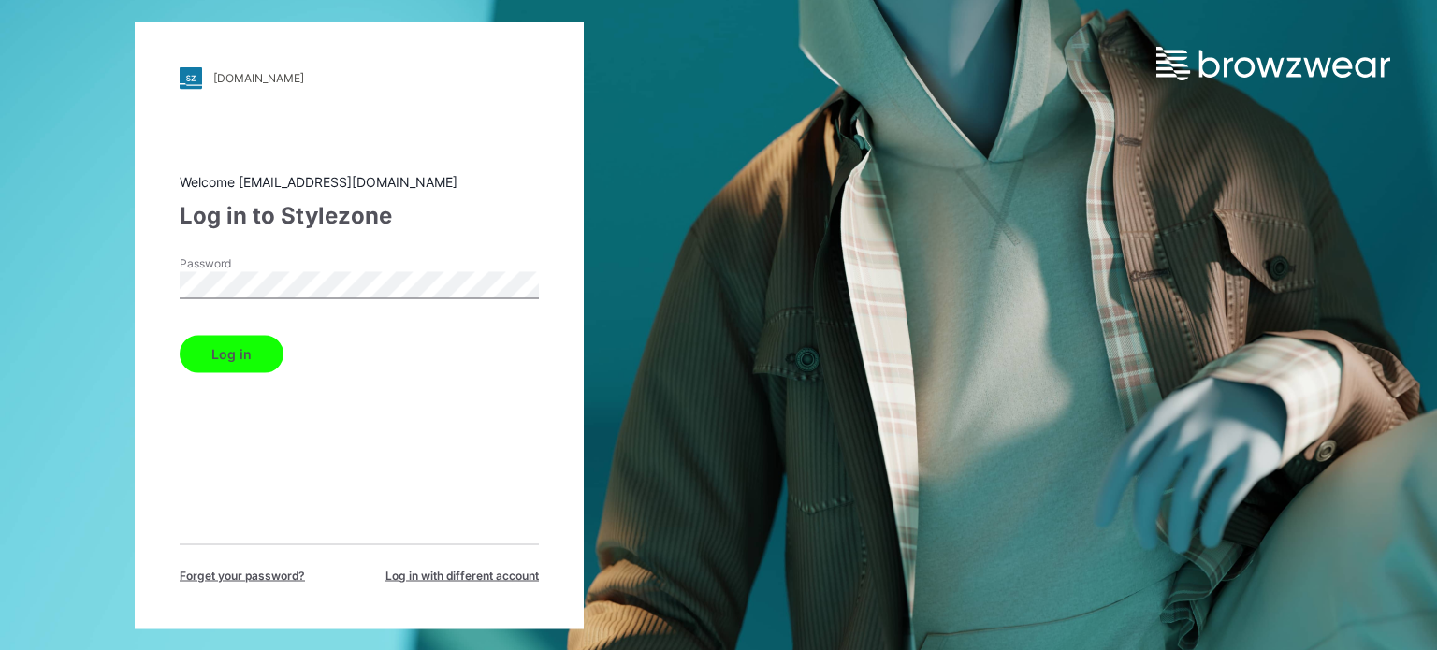
click at [227, 347] on button "Log in" at bounding box center [232, 353] width 104 height 37
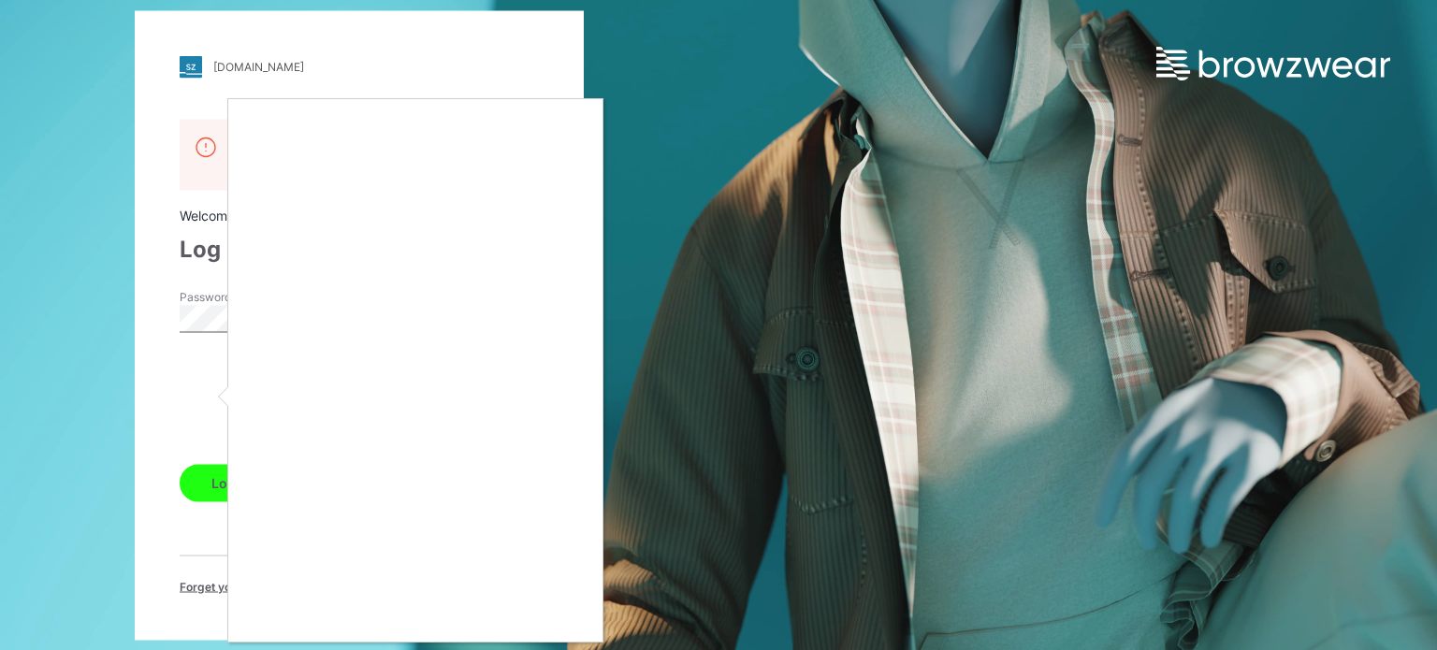
drag, startPoint x: 704, startPoint y: 289, endPoint x: 707, endPoint y: 330, distance: 41.3
click at [707, 303] on div at bounding box center [718, 325] width 1437 height 650
